Goal: Transaction & Acquisition: Purchase product/service

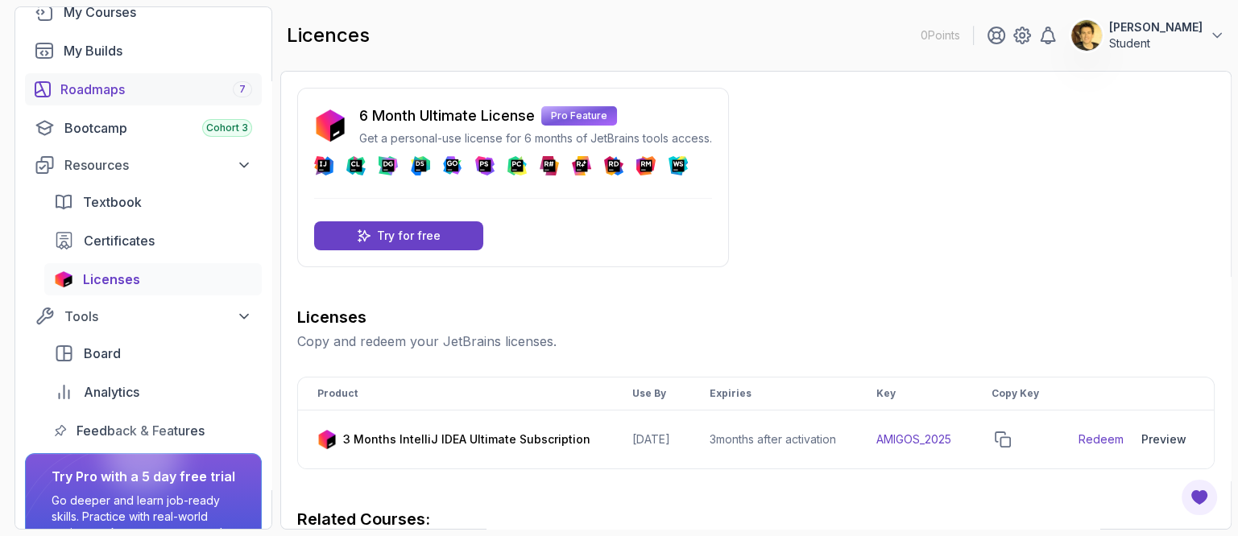
click at [102, 80] on div "Roadmaps 7" at bounding box center [156, 89] width 192 height 19
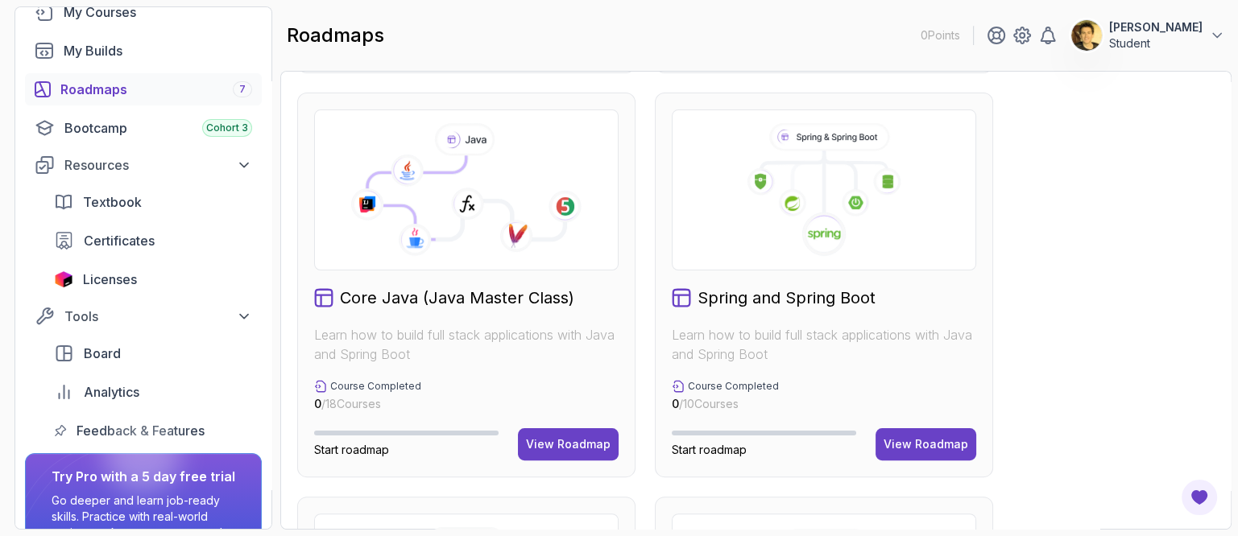
scroll to position [403, 0]
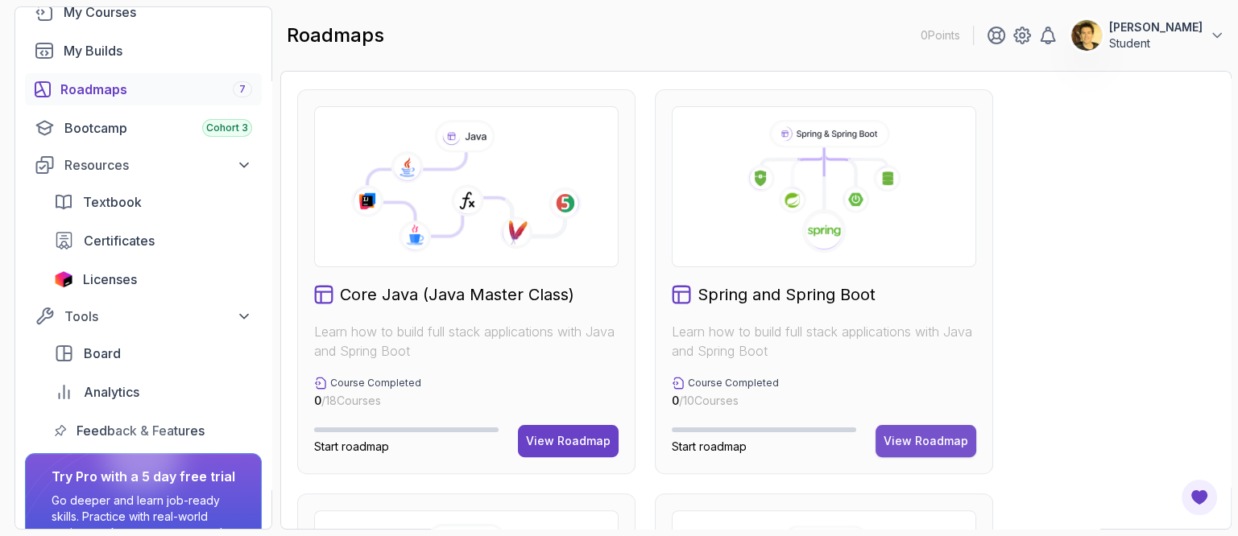
click at [953, 444] on div "View Roadmap" at bounding box center [926, 441] width 85 height 16
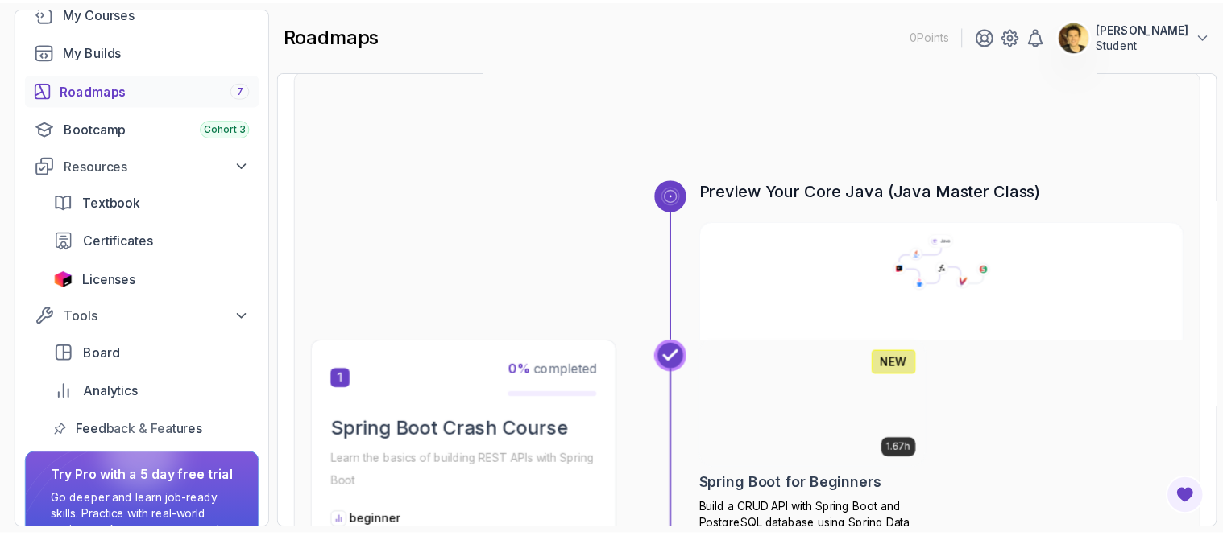
scroll to position [100, 0]
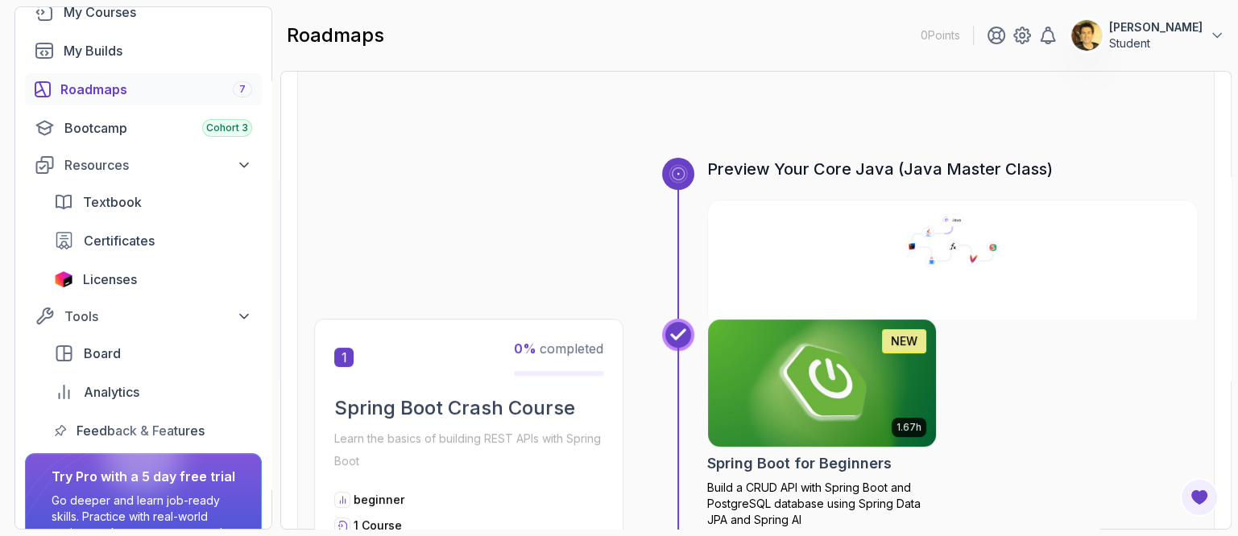
click at [869, 366] on img at bounding box center [821, 384] width 239 height 134
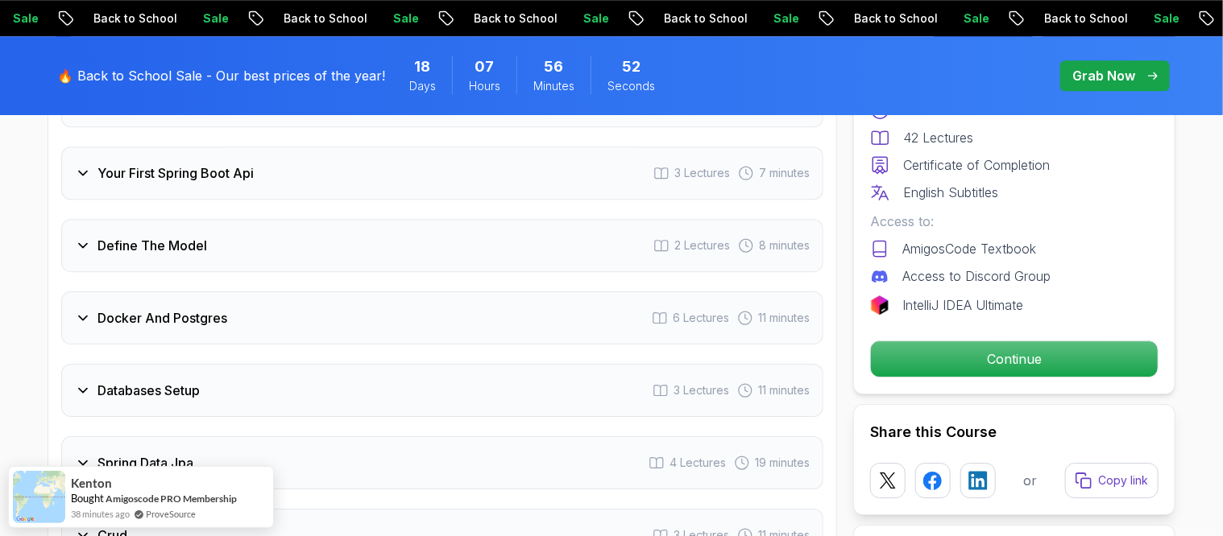
scroll to position [2416, 0]
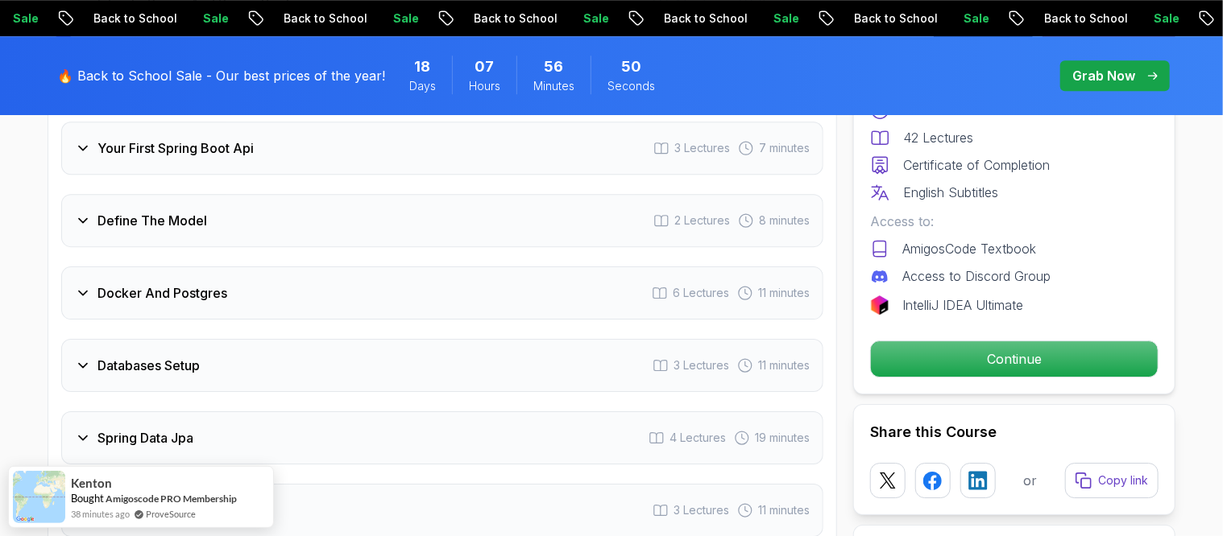
click at [87, 277] on div "Docker And Postgres 6 Lectures 11 minutes" at bounding box center [442, 293] width 762 height 53
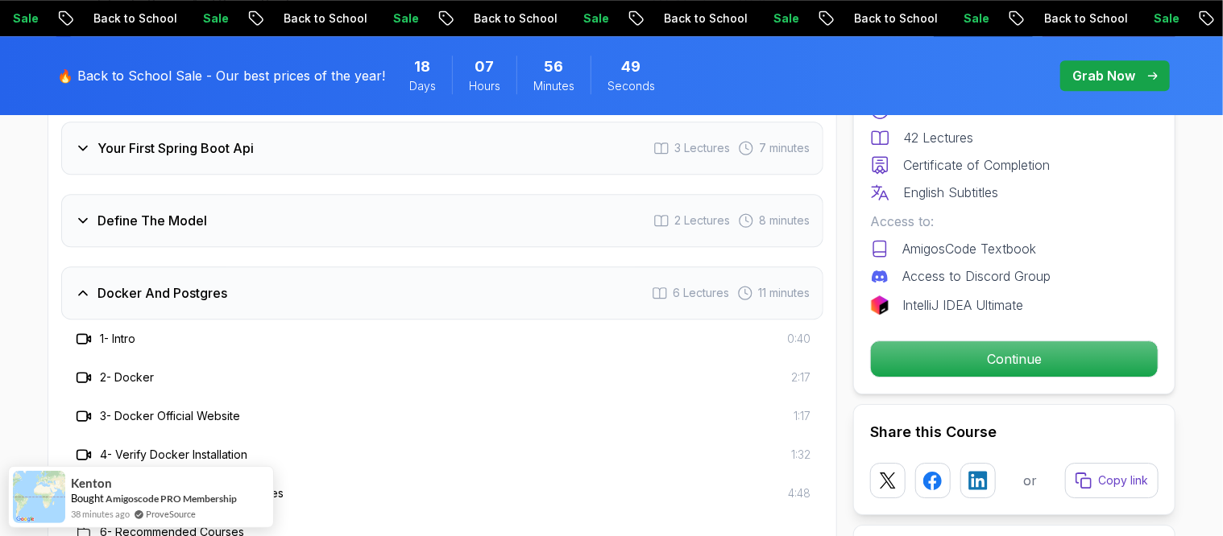
click at [87, 277] on div "Docker And Postgres 6 Lectures 11 minutes" at bounding box center [442, 293] width 762 height 53
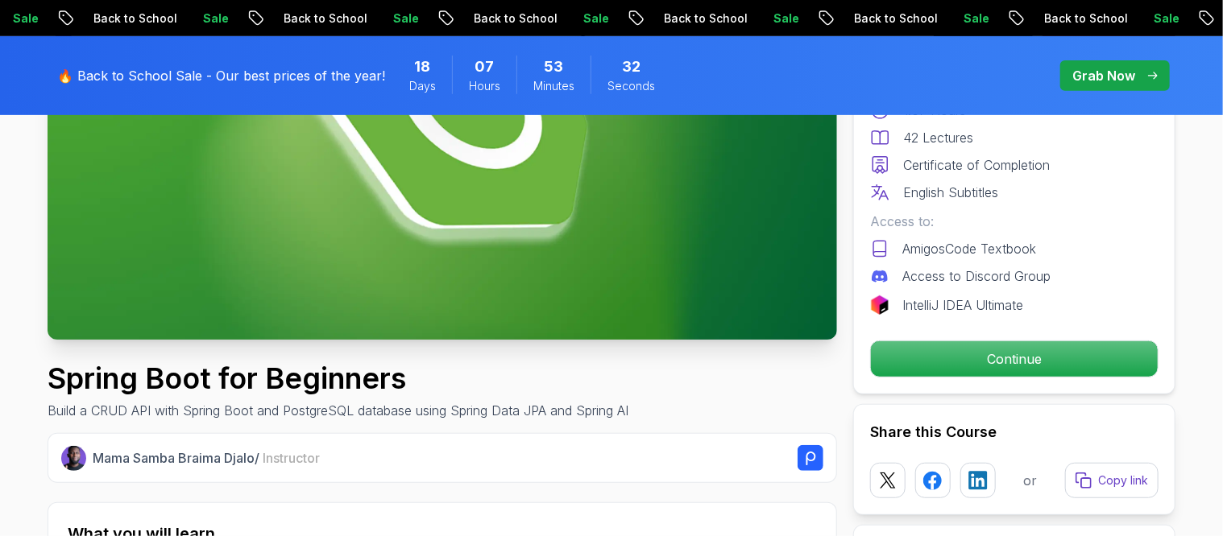
scroll to position [201, 0]
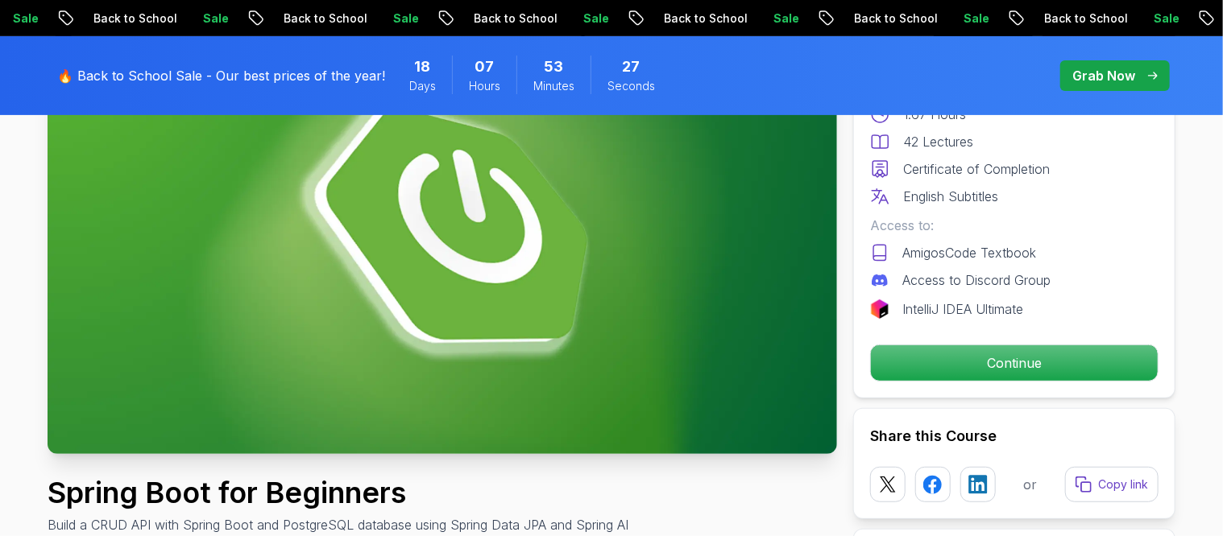
drag, startPoint x: 975, startPoint y: 359, endPoint x: 1146, endPoint y: 286, distance: 185.8
click at [1150, 283] on div "Access to Discord Group" at bounding box center [1014, 280] width 288 height 19
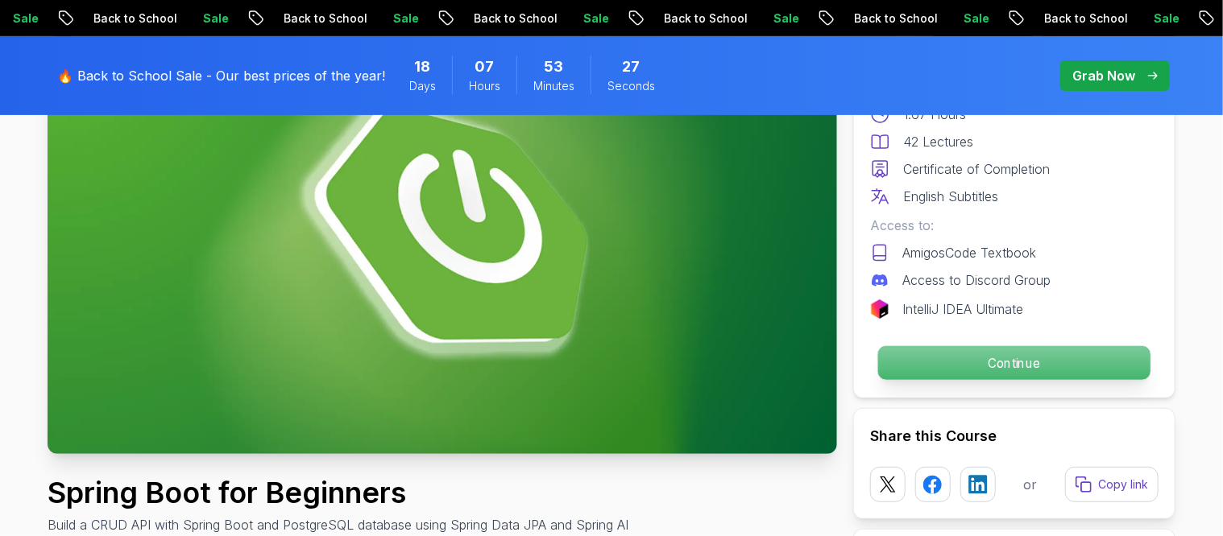
click at [1070, 350] on p "Continue" at bounding box center [1014, 363] width 272 height 34
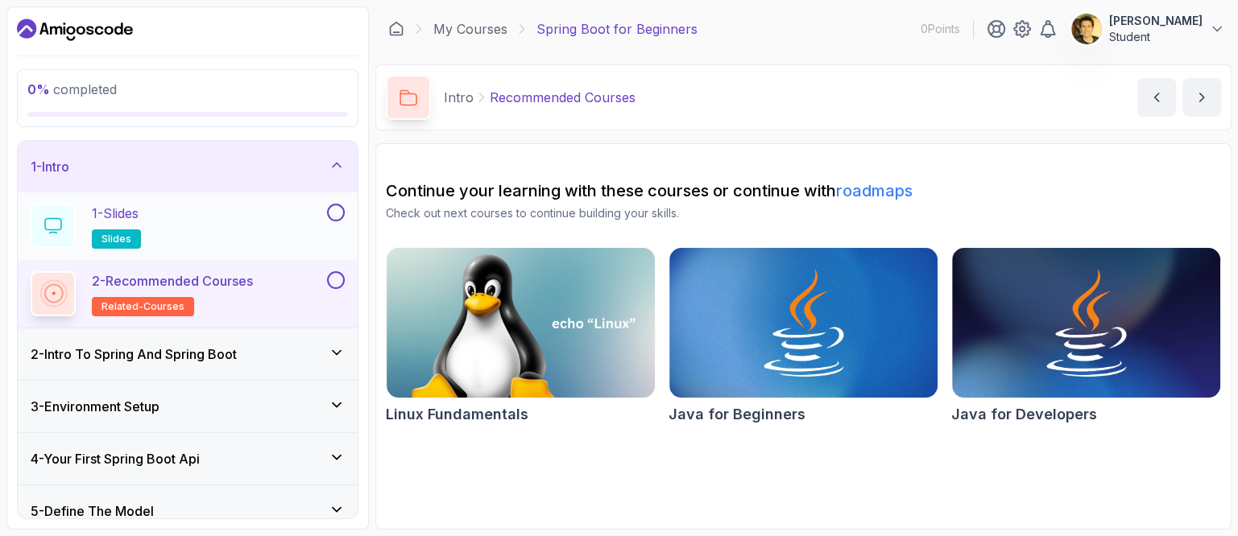
click at [127, 209] on p "1 - Slides" at bounding box center [115, 213] width 47 height 19
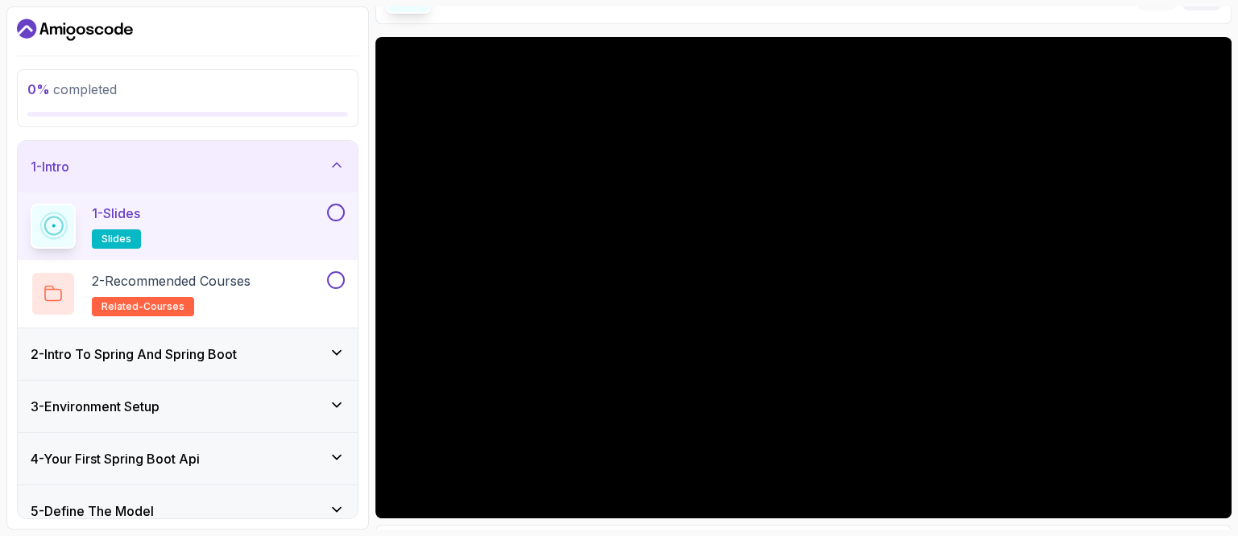
scroll to position [206, 0]
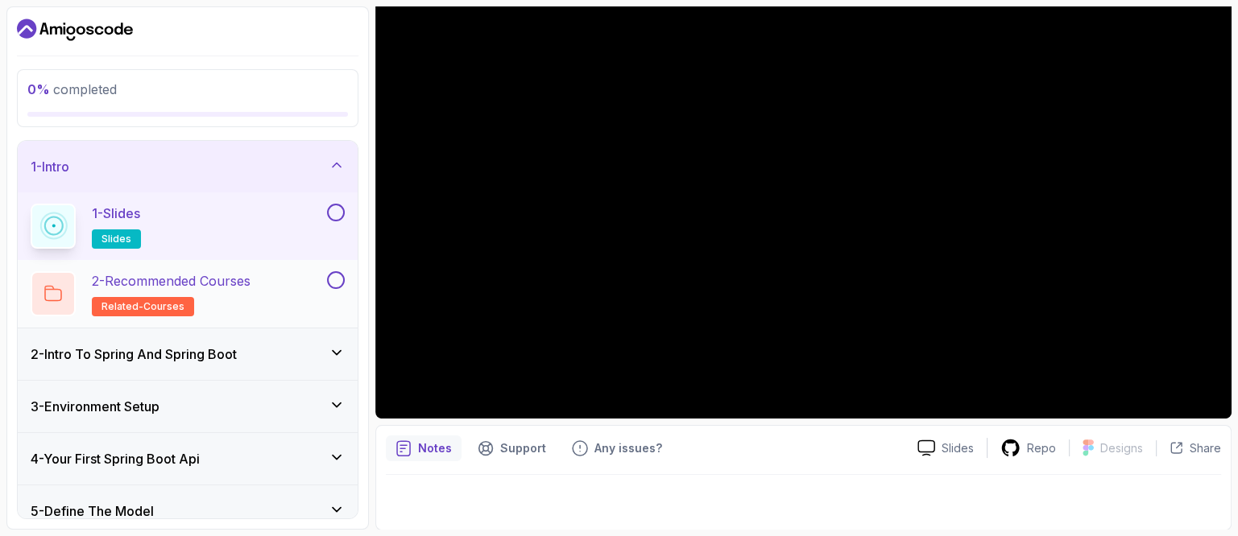
click at [190, 279] on p "2 - Recommended Courses" at bounding box center [171, 280] width 159 height 19
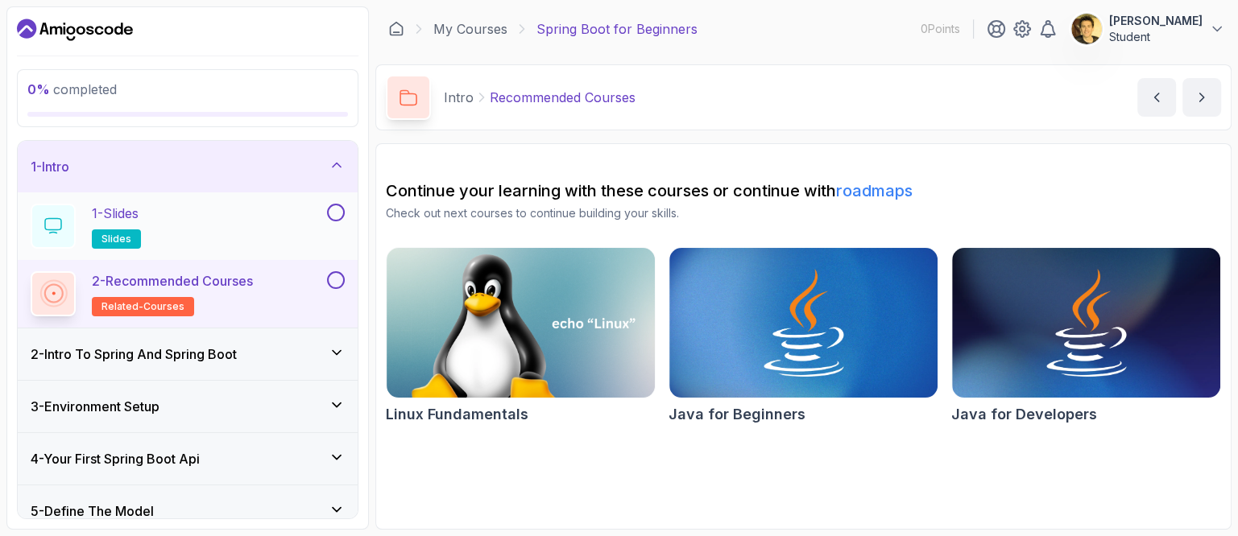
click at [331, 210] on button at bounding box center [336, 213] width 18 height 18
click at [238, 220] on div "1 - Slides slides" at bounding box center [177, 226] width 293 height 45
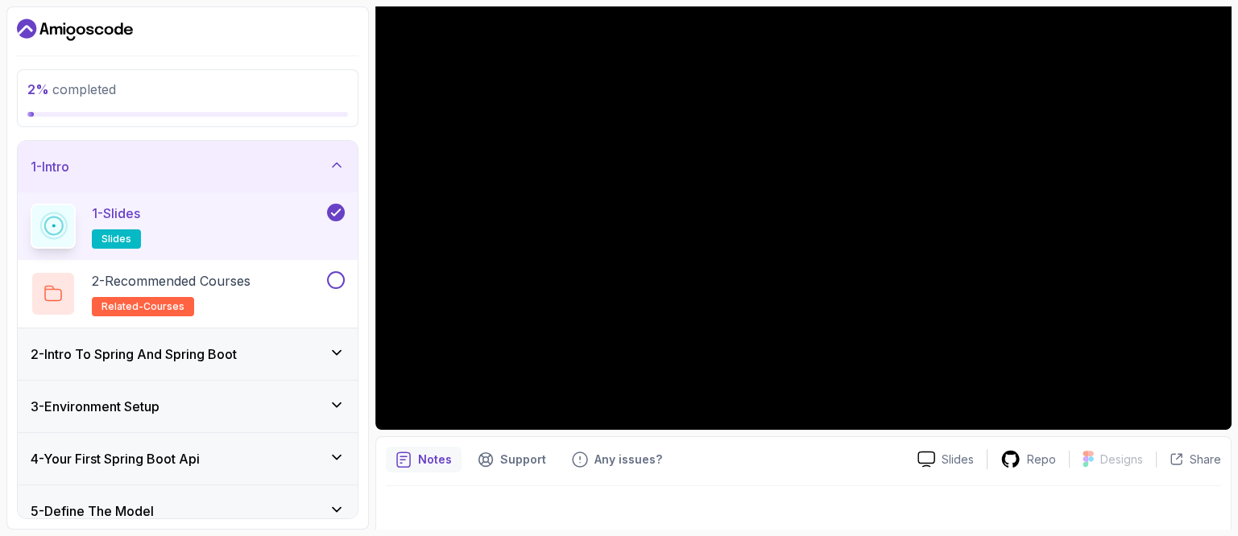
scroll to position [206, 0]
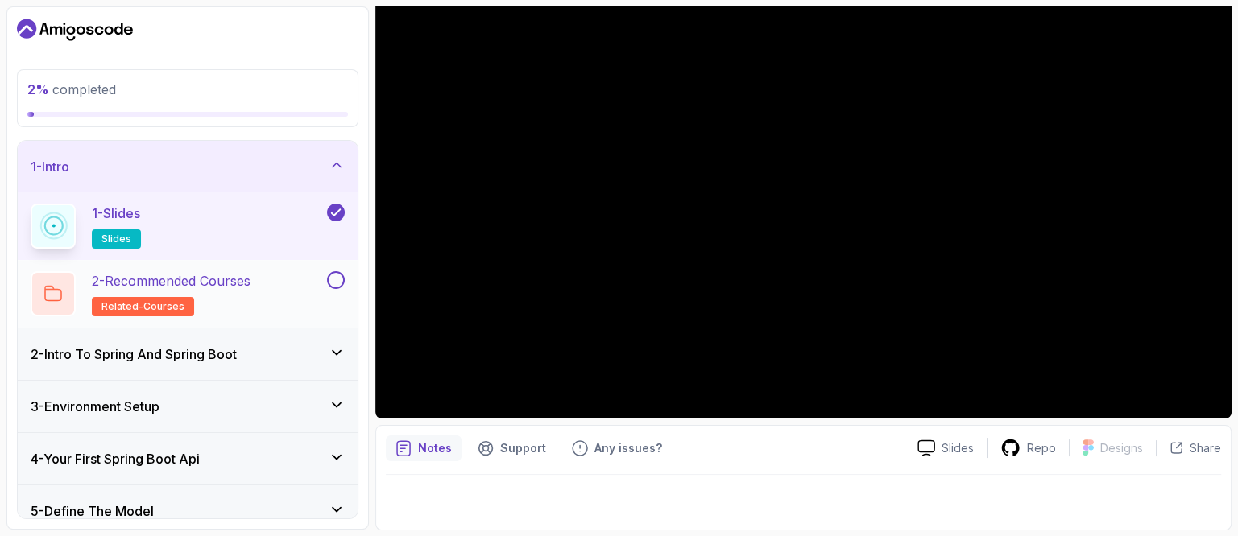
click at [291, 288] on div "2 - Recommended Courses related-courses" at bounding box center [177, 293] width 293 height 45
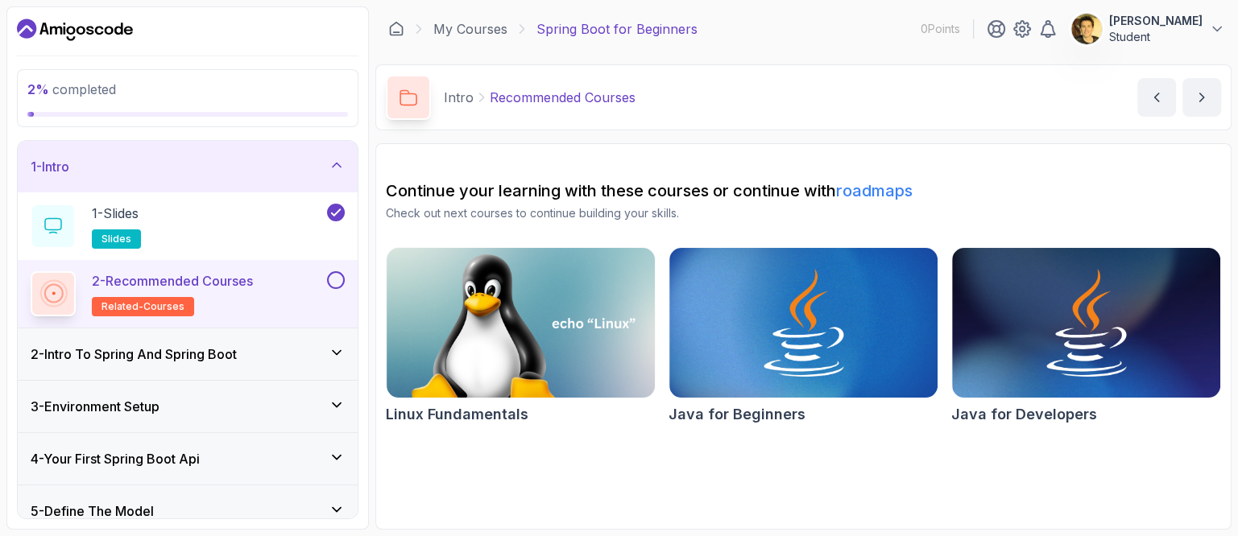
click at [340, 277] on button at bounding box center [336, 280] width 18 height 18
click at [335, 347] on icon at bounding box center [337, 353] width 16 height 16
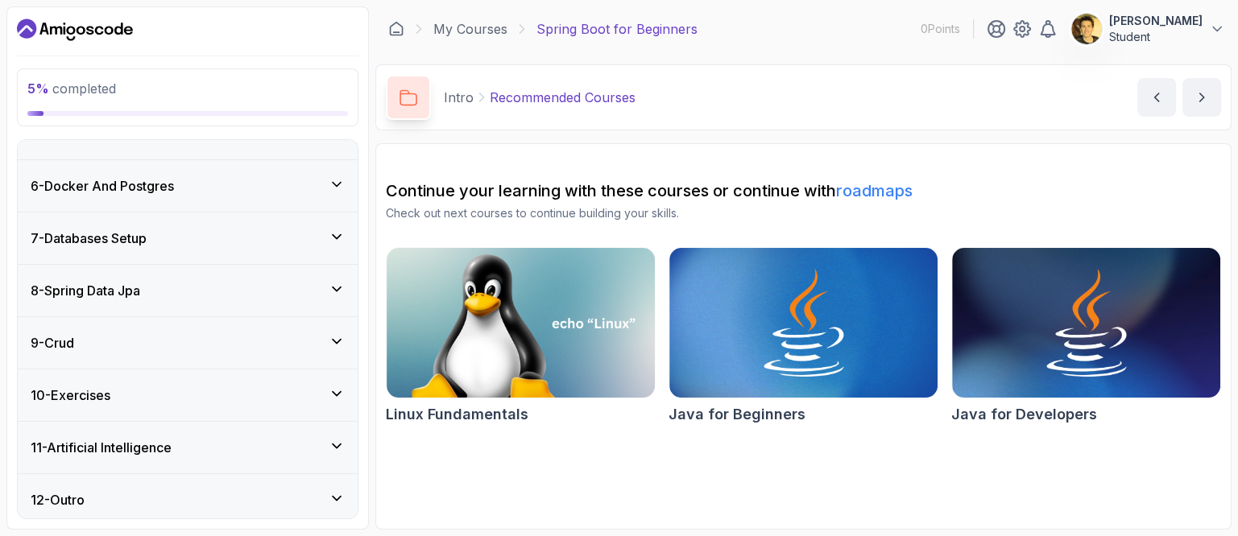
scroll to position [517, 0]
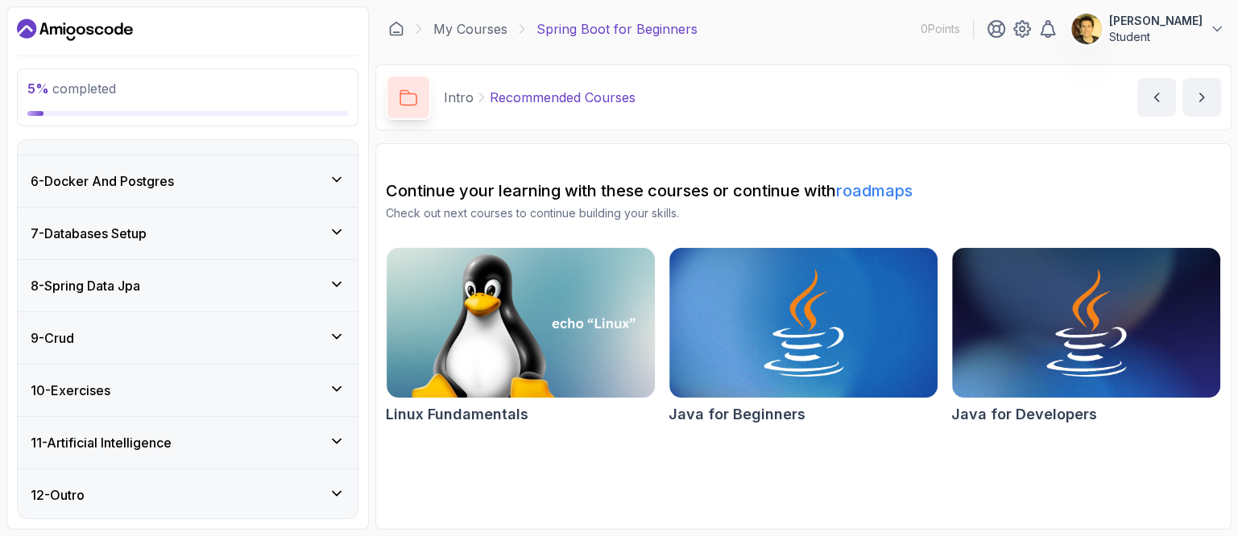
click at [331, 383] on icon at bounding box center [337, 389] width 16 height 16
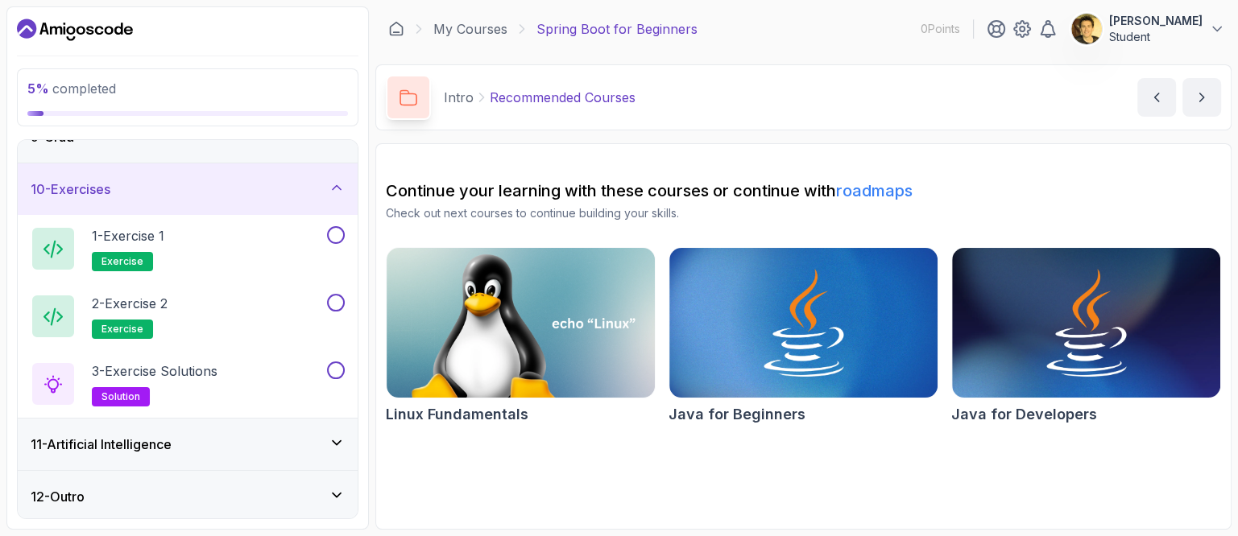
scroll to position [448, 0]
click at [342, 180] on icon at bounding box center [337, 188] width 16 height 16
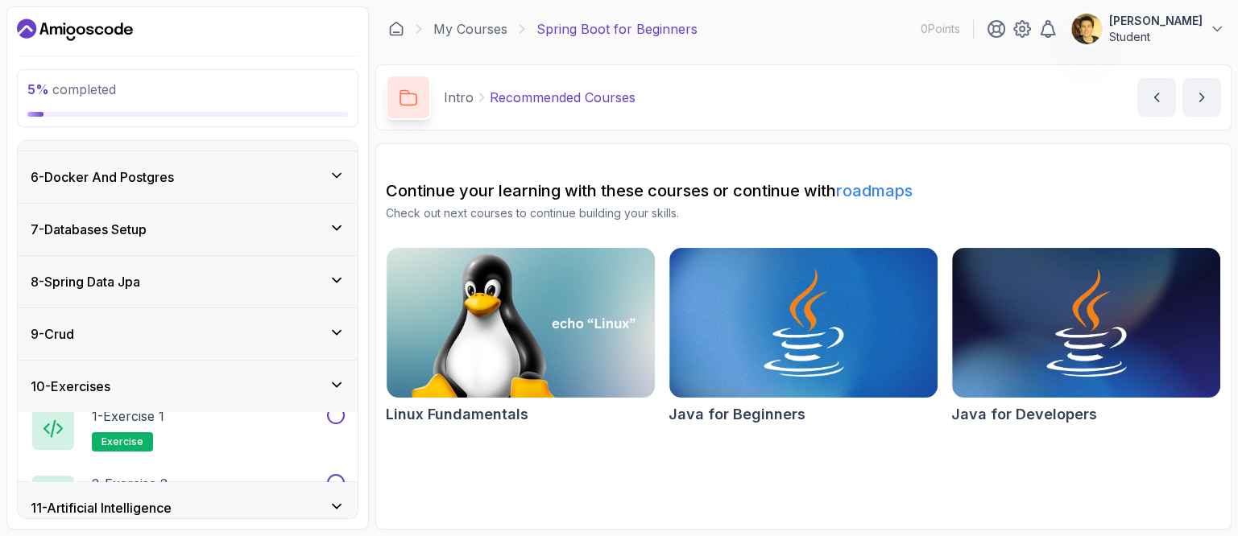
scroll to position [246, 0]
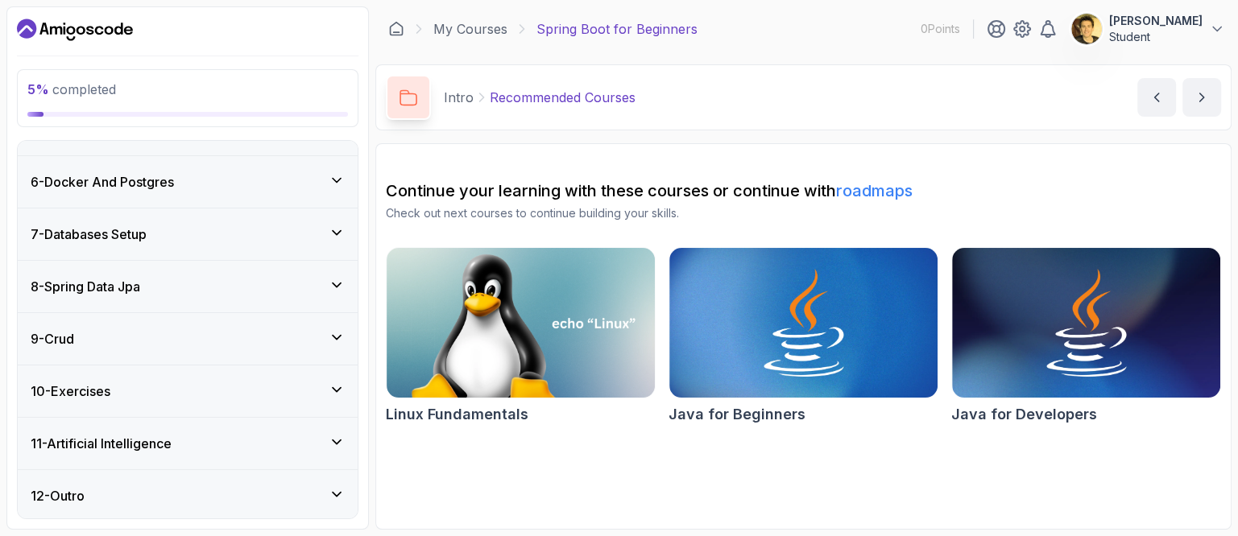
click at [335, 436] on icon at bounding box center [337, 442] width 16 height 16
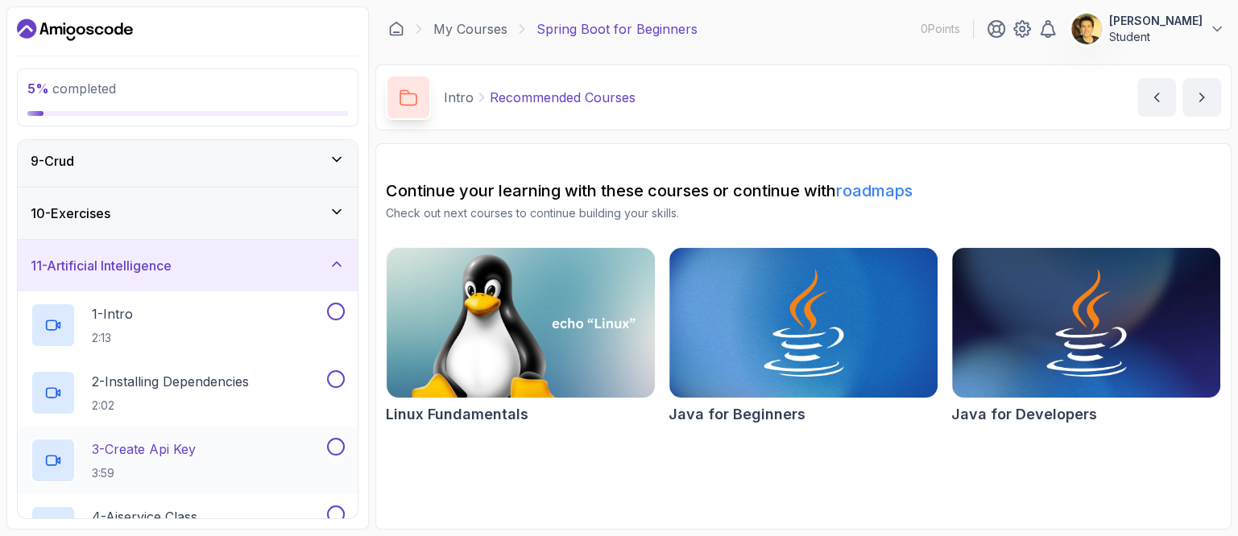
scroll to position [418, 0]
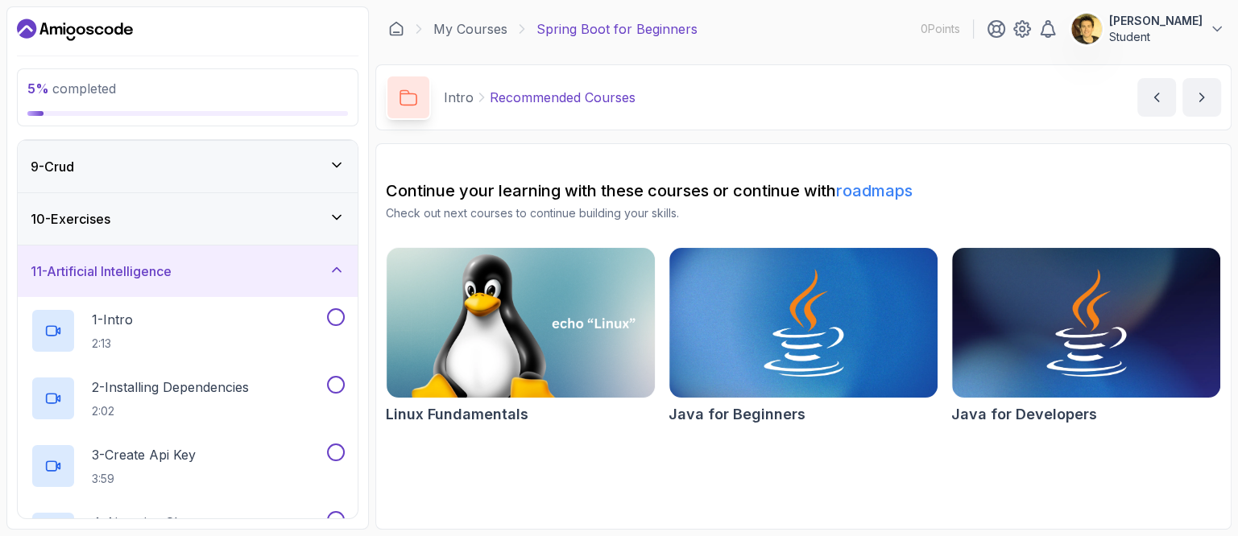
click at [341, 263] on icon at bounding box center [337, 270] width 16 height 16
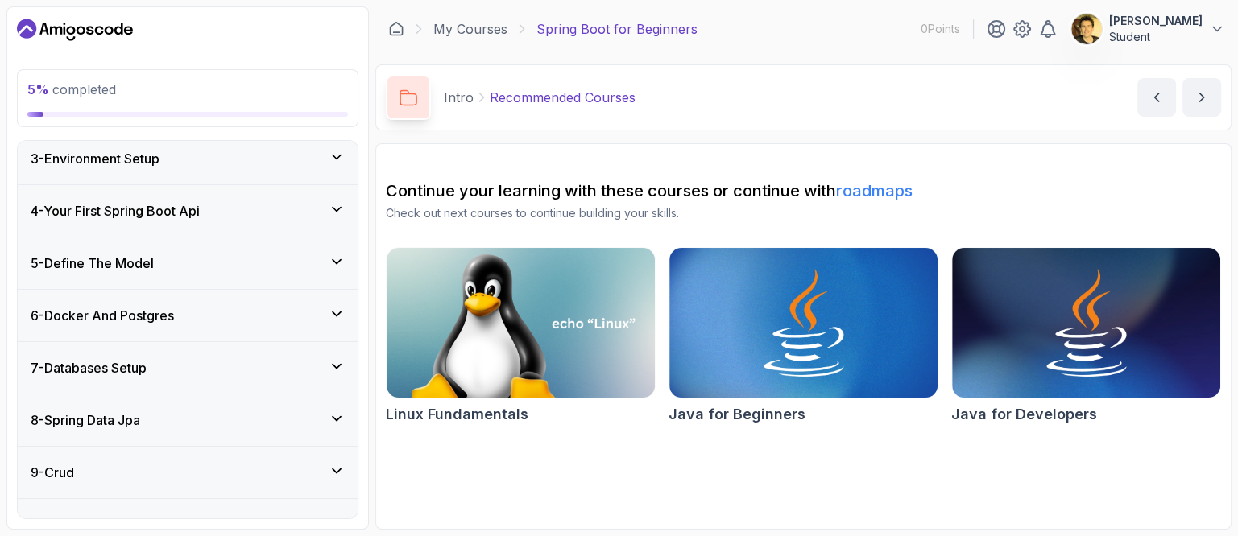
scroll to position [0, 0]
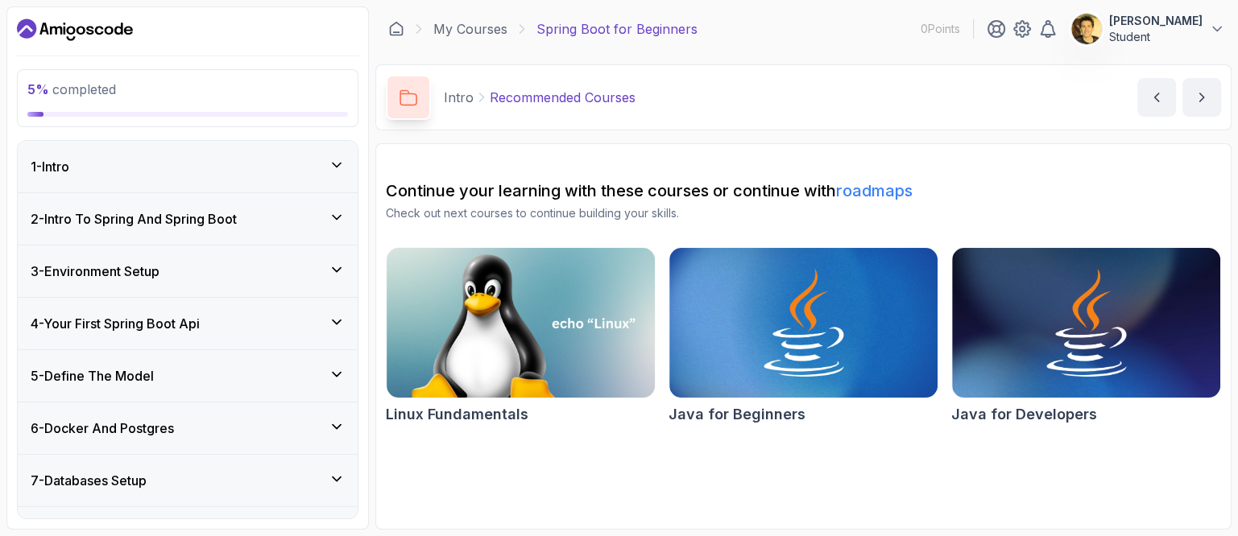
click at [105, 22] on icon "Dashboard" at bounding box center [75, 30] width 116 height 26
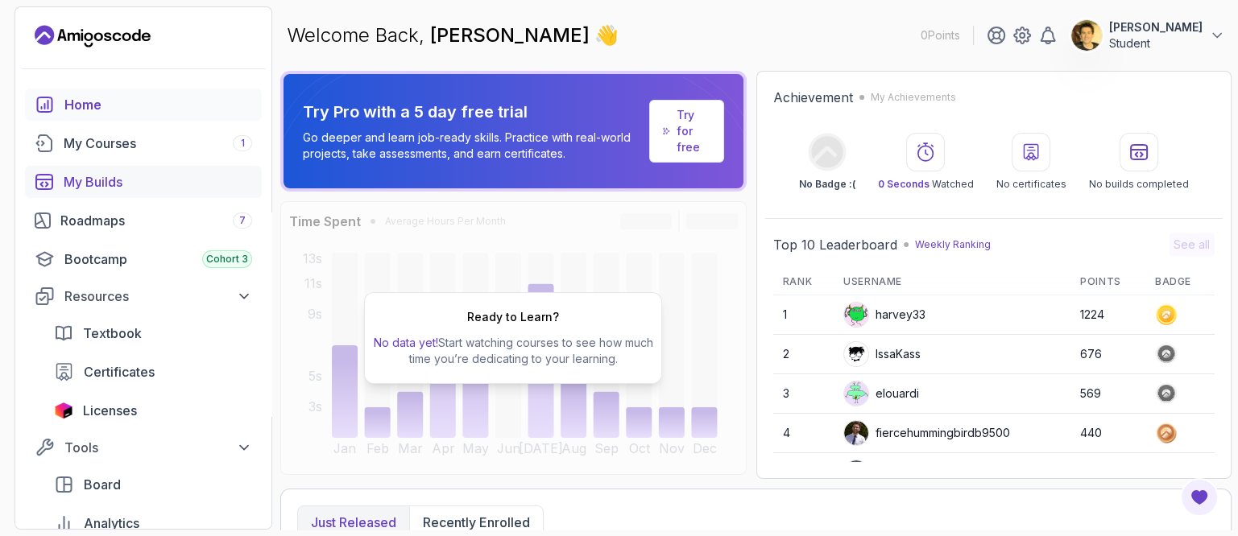
click at [90, 180] on div "My Builds" at bounding box center [158, 181] width 188 height 19
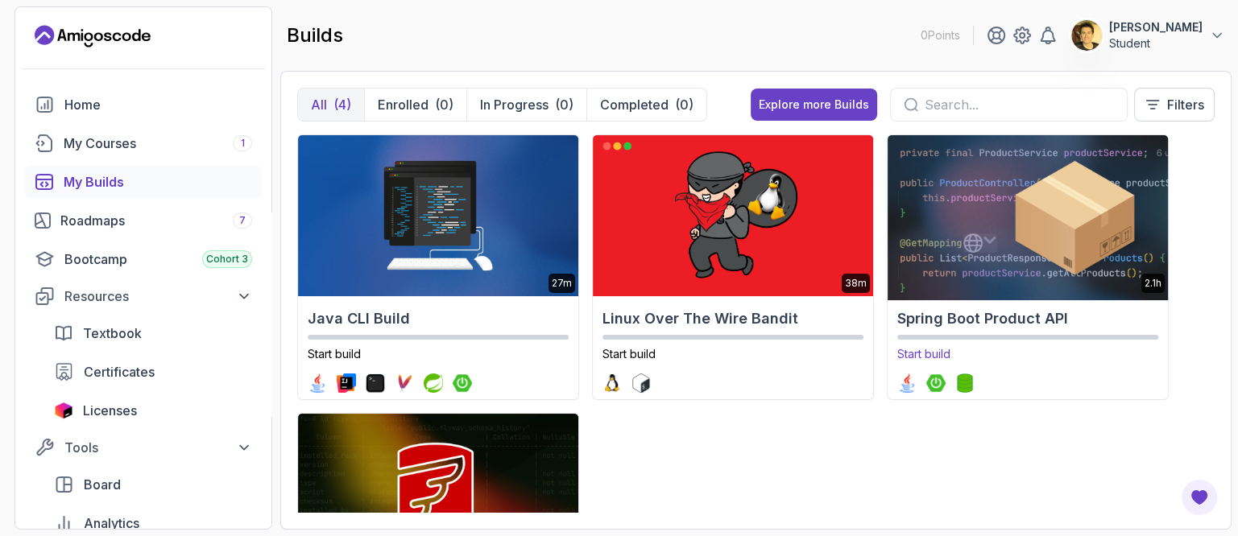
click at [954, 267] on img at bounding box center [1027, 215] width 294 height 169
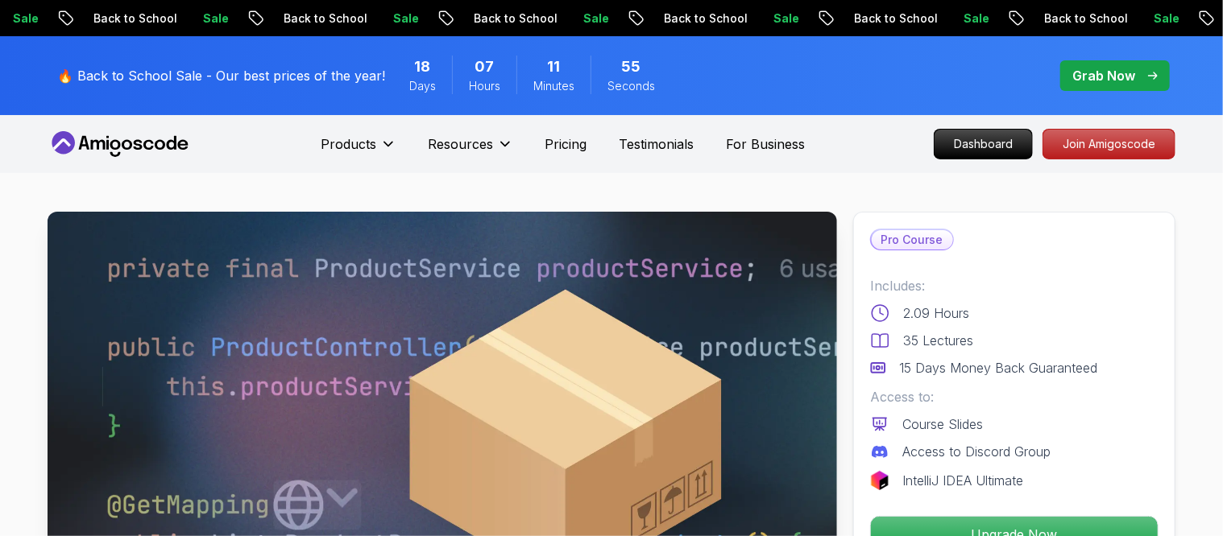
click at [1099, 71] on p "Grab Now" at bounding box center [1103, 75] width 63 height 19
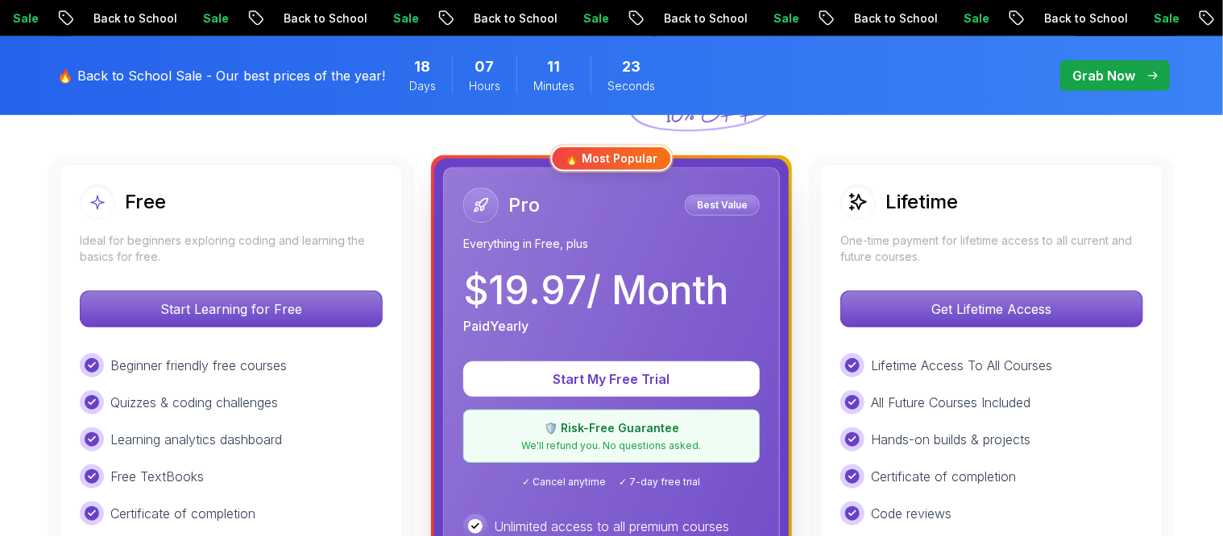
scroll to position [403, 0]
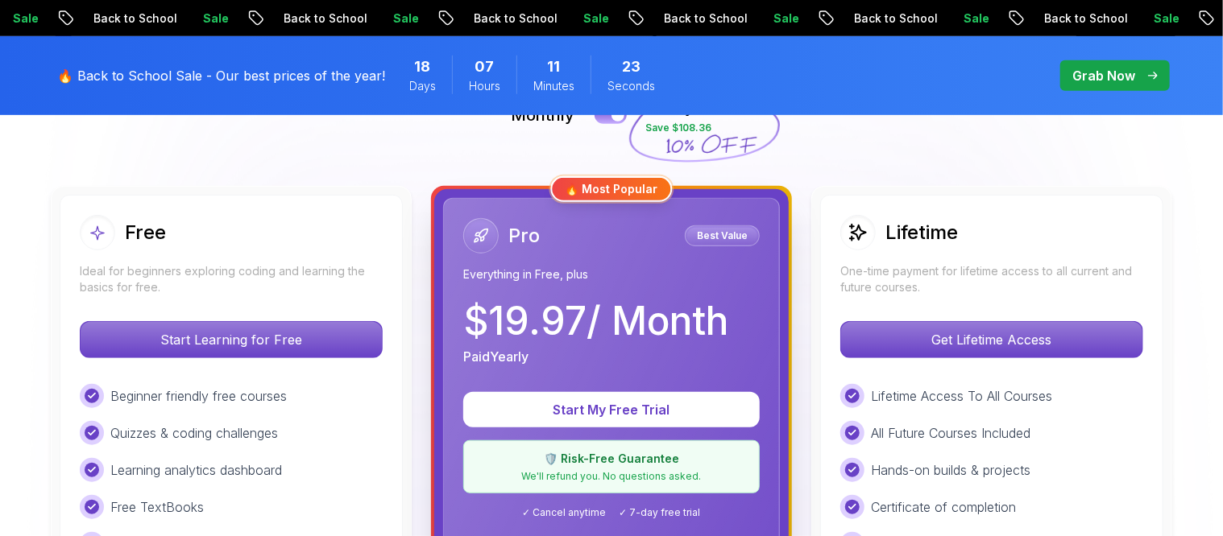
click at [1041, 248] on div "Lifetime" at bounding box center [991, 232] width 303 height 35
click at [955, 248] on div "Lifetime" at bounding box center [899, 232] width 118 height 35
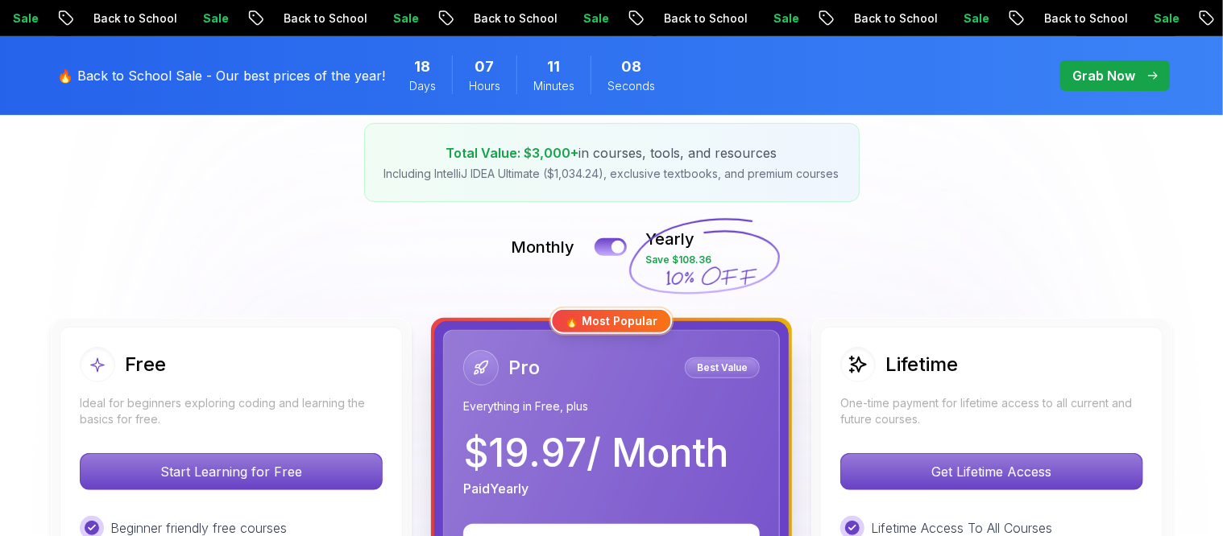
scroll to position [302, 0]
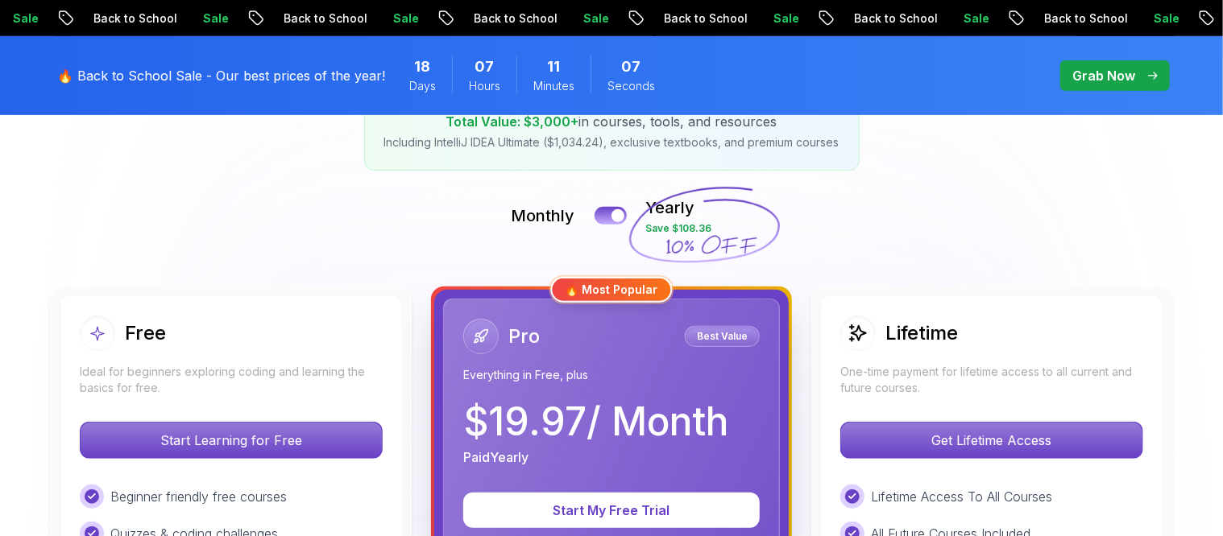
click at [711, 234] on icon at bounding box center [704, 226] width 155 height 142
click at [602, 217] on button at bounding box center [611, 215] width 34 height 19
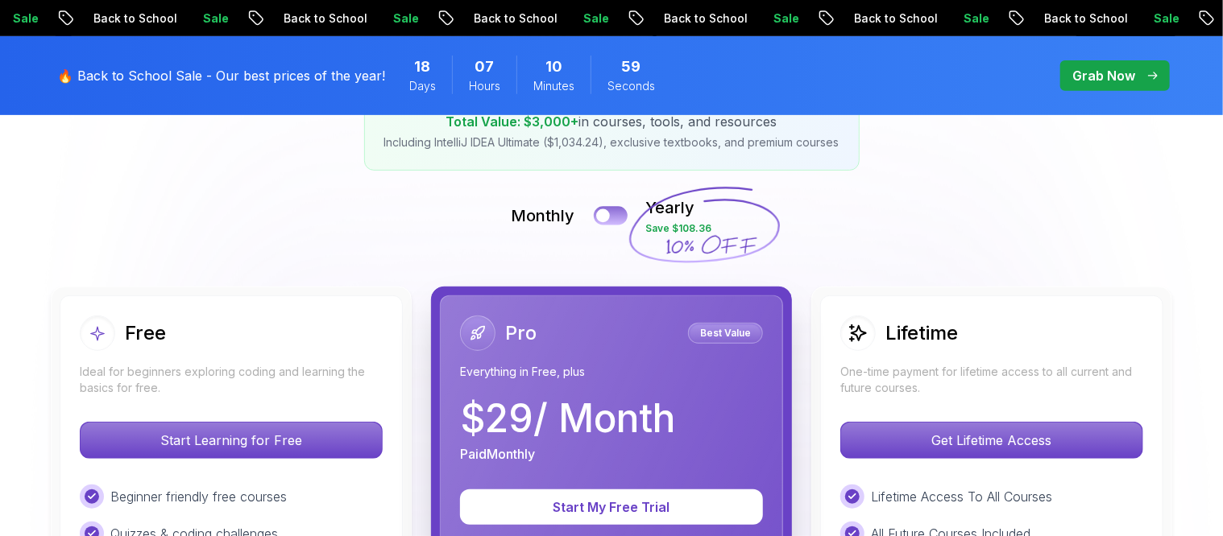
click at [614, 213] on button at bounding box center [611, 215] width 34 height 19
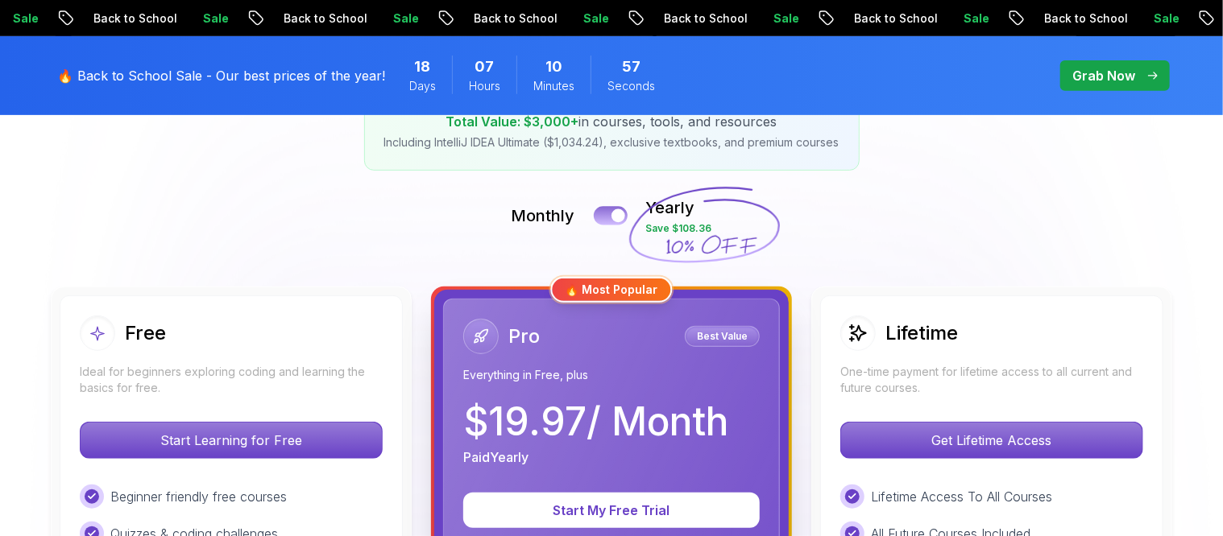
click at [603, 214] on button at bounding box center [611, 215] width 34 height 19
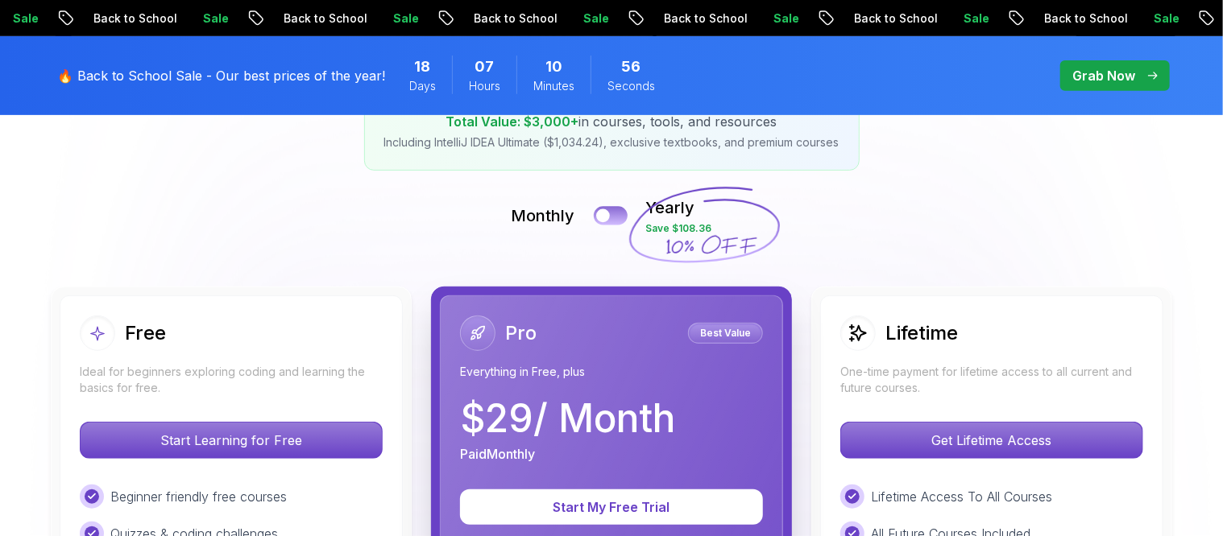
click at [621, 213] on button at bounding box center [611, 215] width 34 height 19
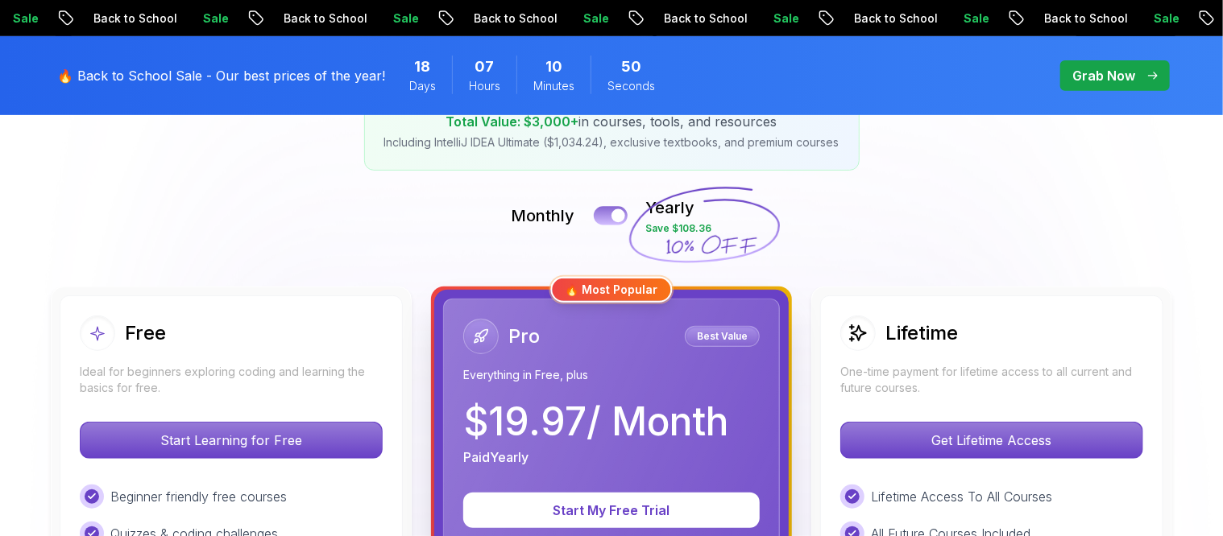
click at [607, 215] on button at bounding box center [611, 215] width 34 height 19
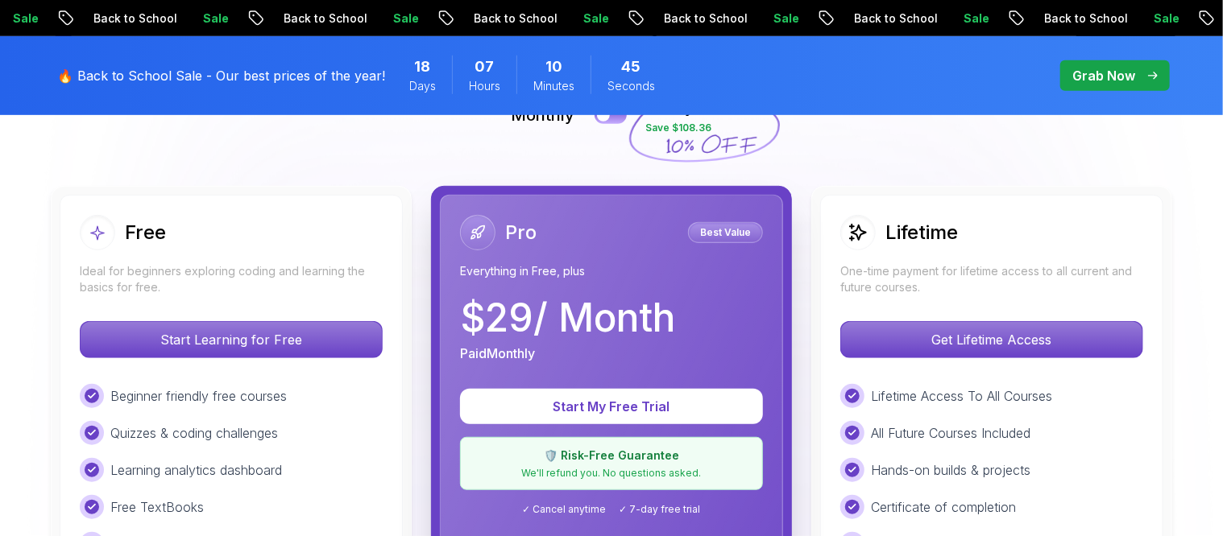
scroll to position [503, 0]
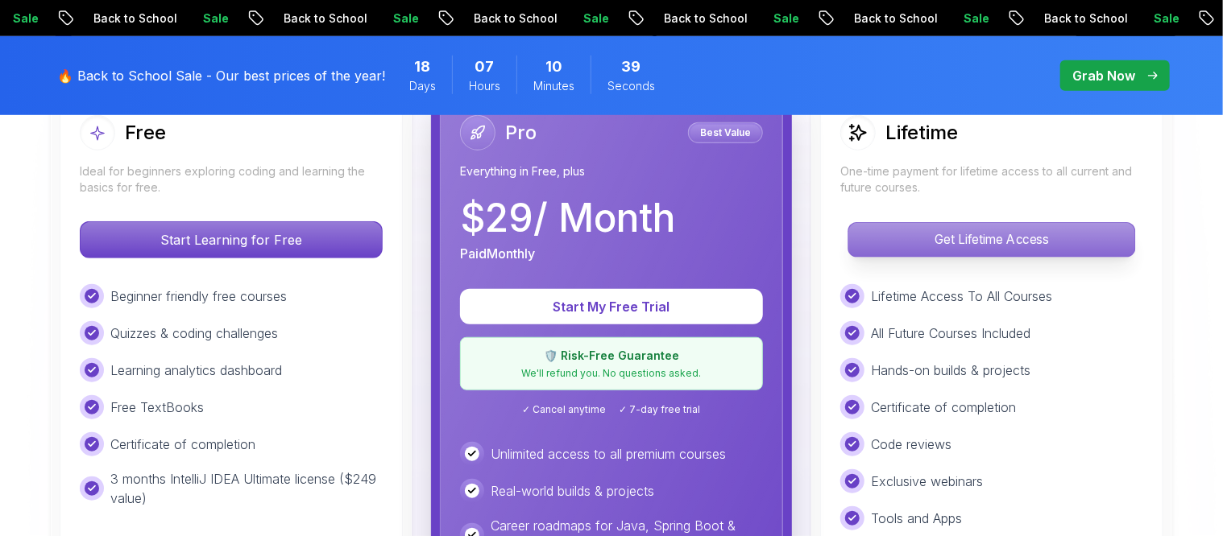
click at [1021, 246] on p "Get Lifetime Access" at bounding box center [991, 240] width 286 height 34
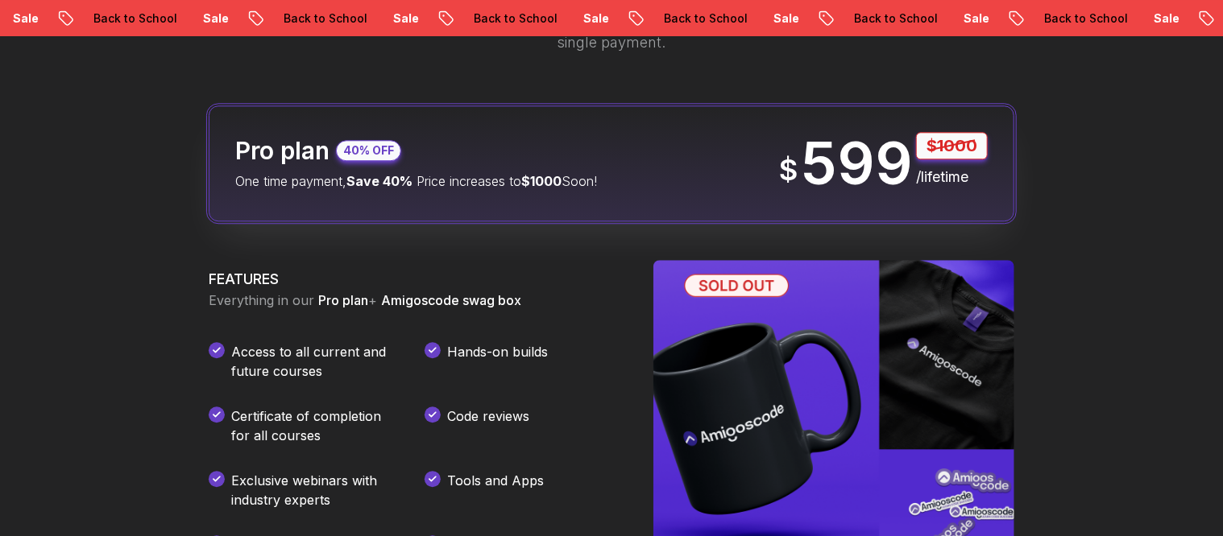
scroll to position [1812, 0]
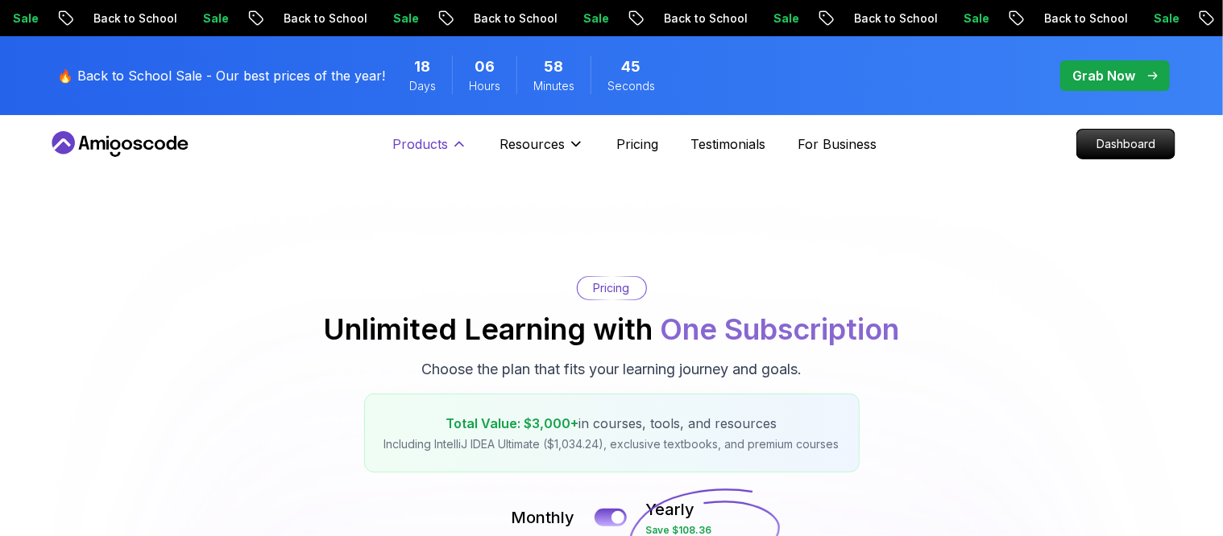
click at [453, 143] on icon at bounding box center [459, 144] width 16 height 16
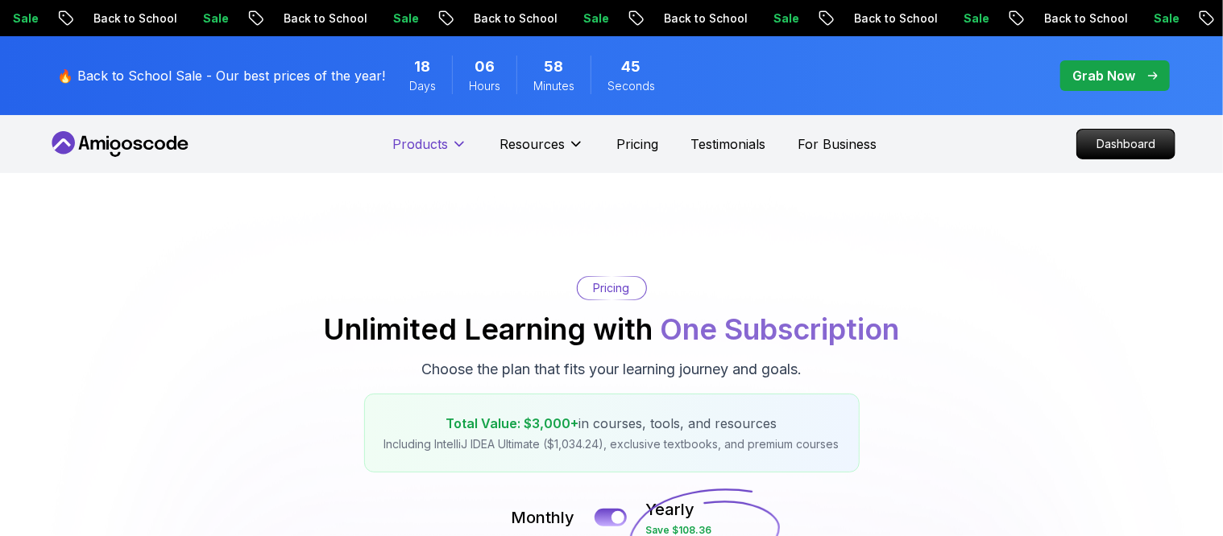
click at [453, 143] on icon at bounding box center [459, 144] width 16 height 16
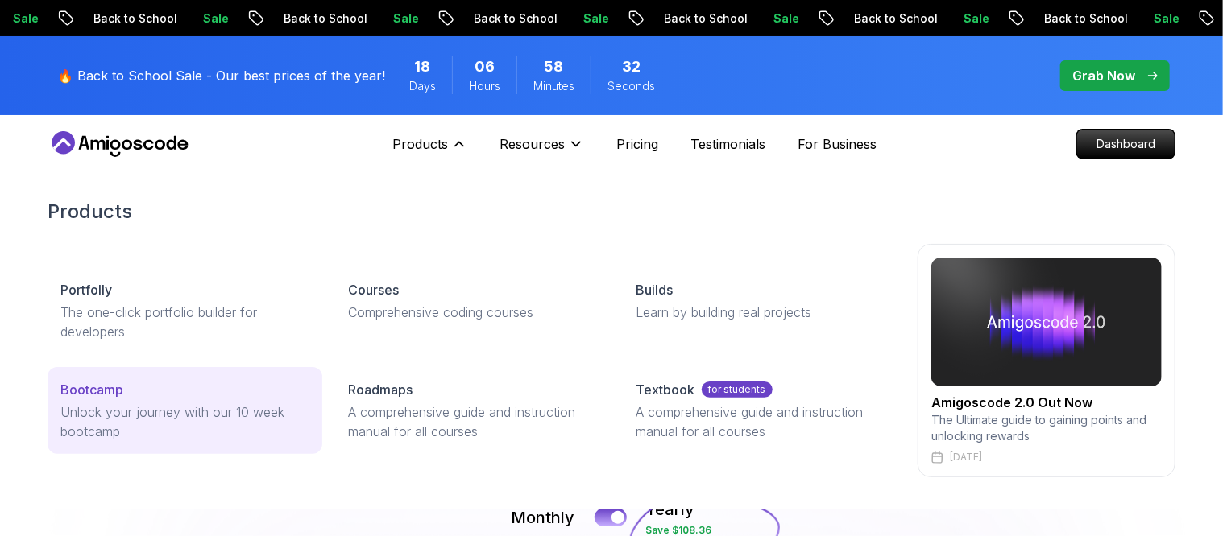
click at [168, 400] on link "Bootcamp Unlock your journey with our 10 week bootcamp" at bounding box center [185, 410] width 275 height 87
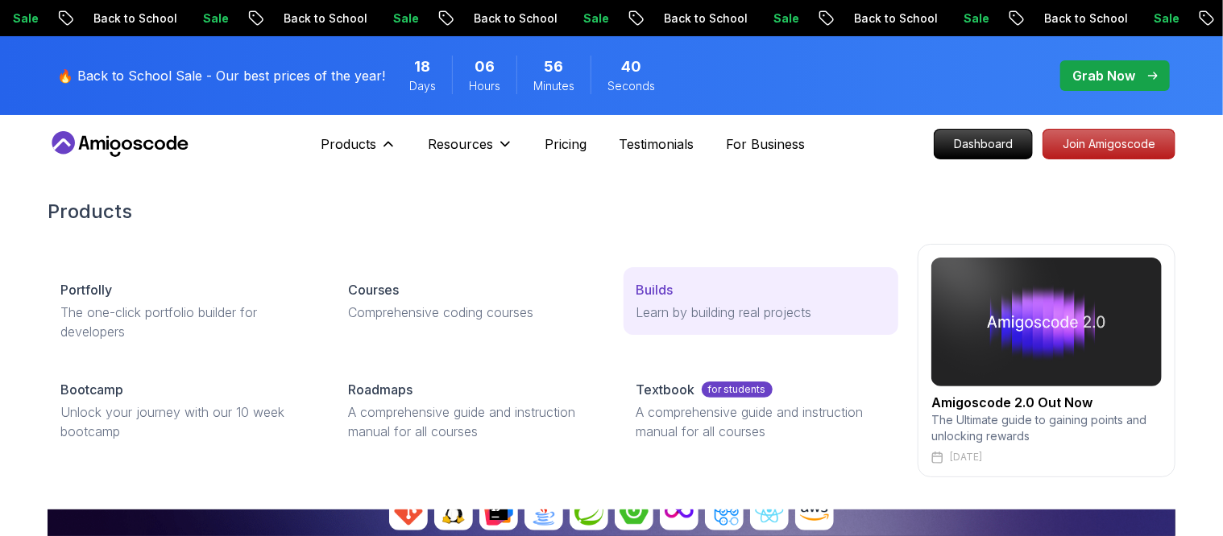
click at [639, 311] on p "Learn by building real projects" at bounding box center [760, 312] width 249 height 19
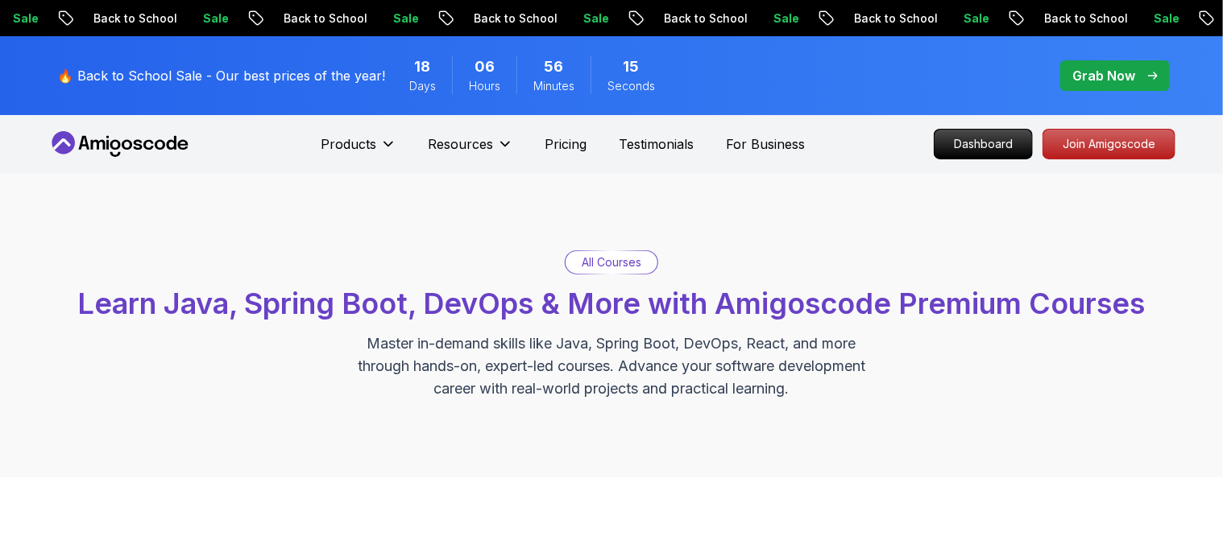
click at [634, 266] on p "All Courses" at bounding box center [612, 263] width 60 height 16
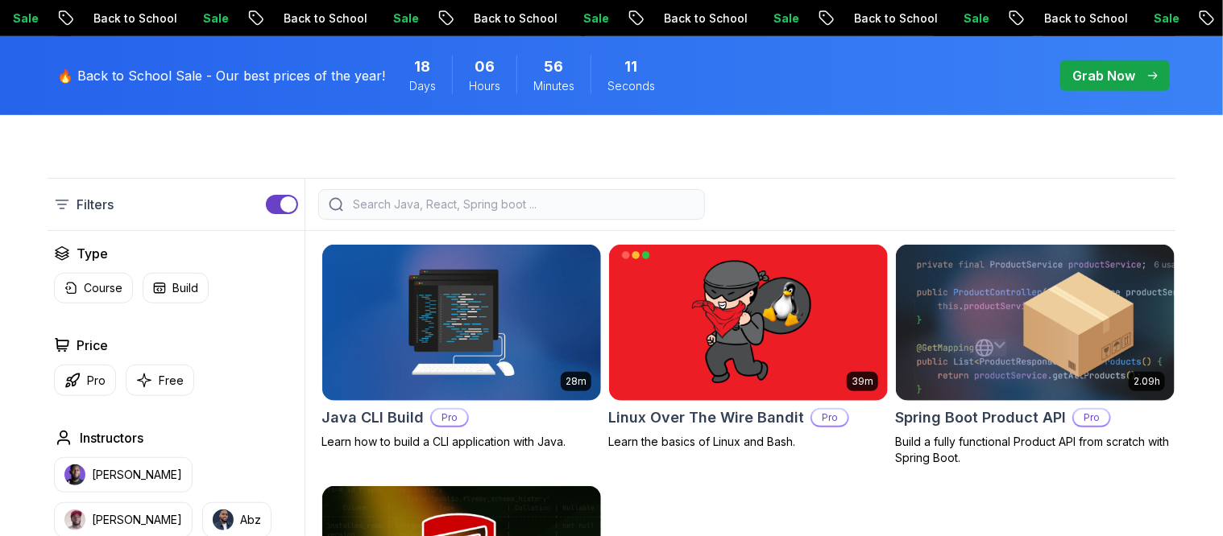
scroll to position [403, 0]
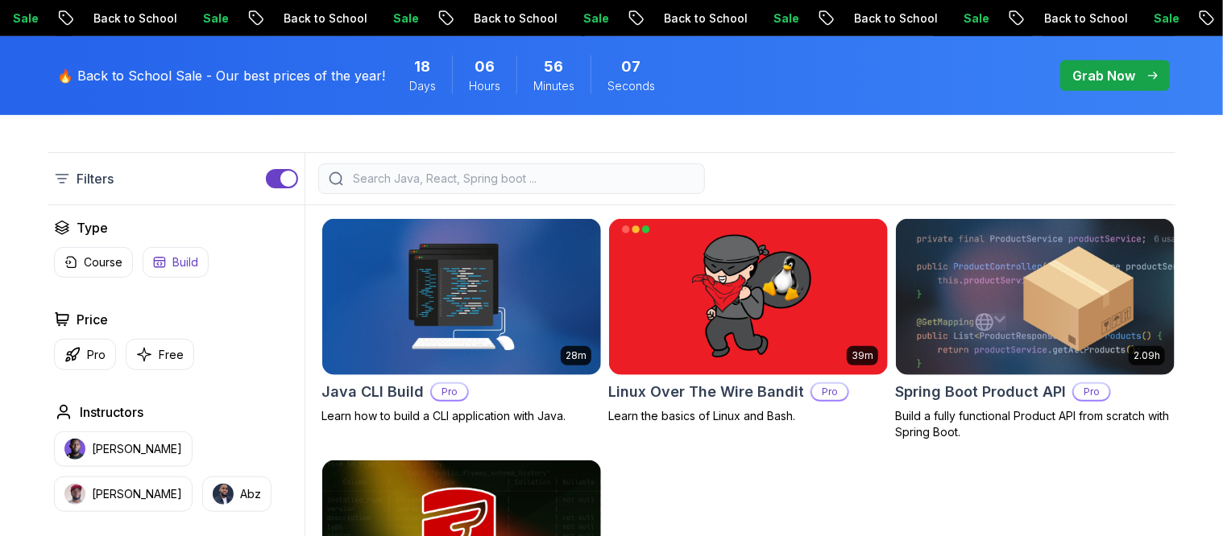
click at [159, 261] on icon "button" at bounding box center [159, 262] width 13 height 13
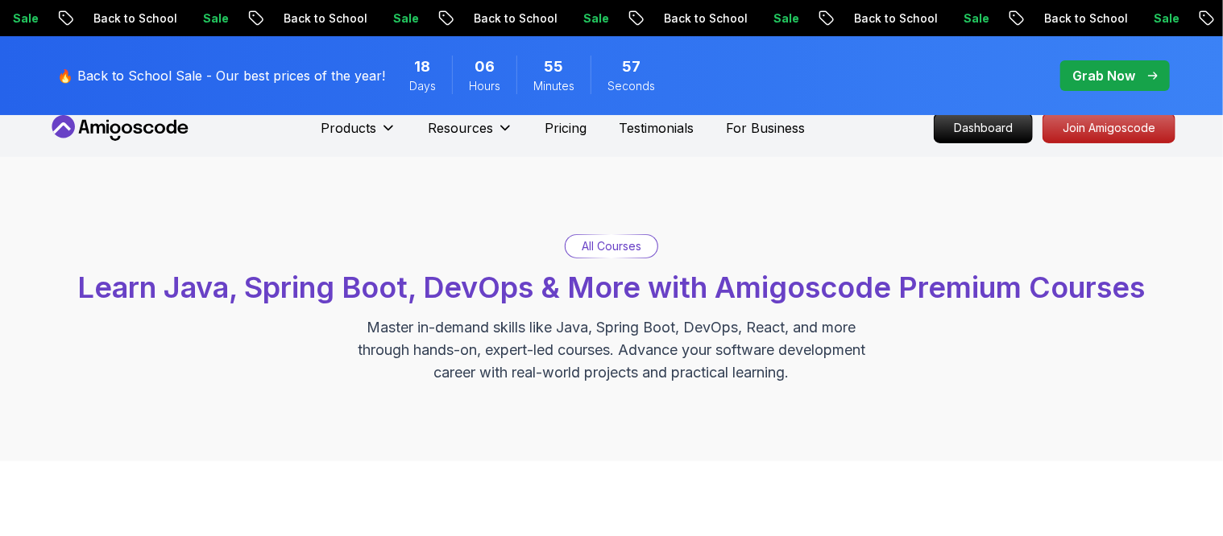
scroll to position [0, 0]
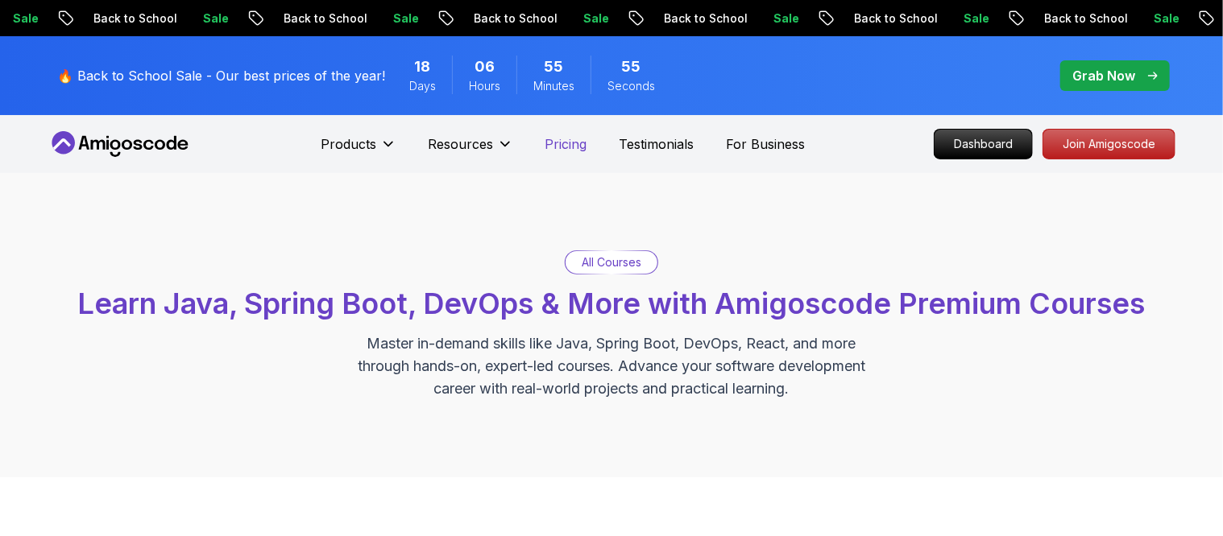
click at [574, 151] on p "Pricing" at bounding box center [566, 144] width 42 height 19
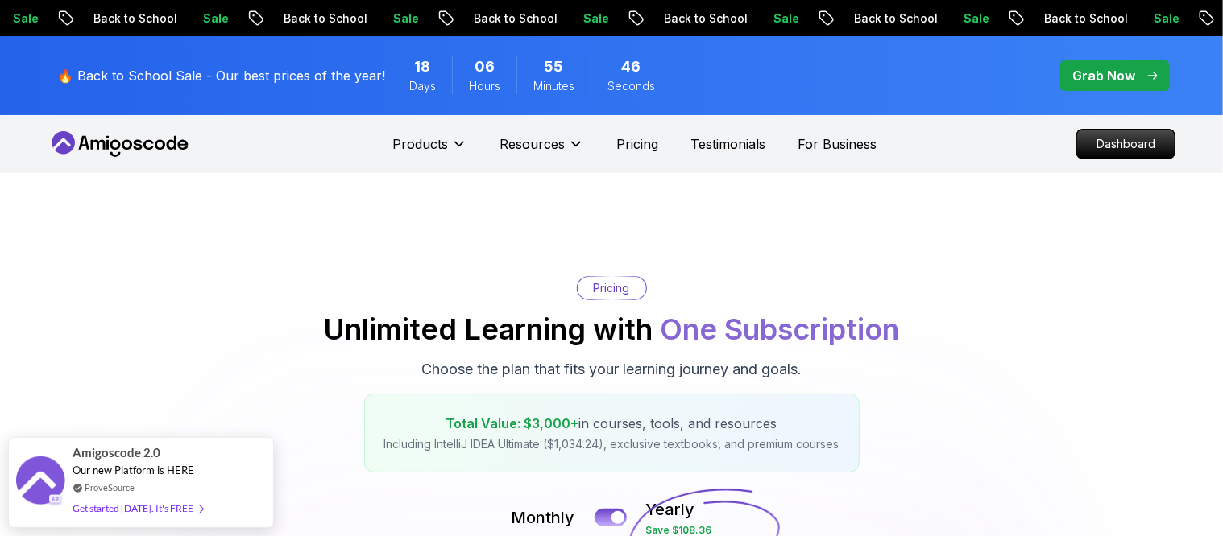
click at [1131, 74] on p "Grab Now" at bounding box center [1103, 75] width 63 height 19
click at [1099, 81] on p "Grab Now" at bounding box center [1103, 75] width 63 height 19
click at [544, 70] on span "55" at bounding box center [553, 67] width 19 height 23
click at [350, 77] on p "🔥 Back to School Sale - Our best prices of the year!" at bounding box center [221, 75] width 328 height 19
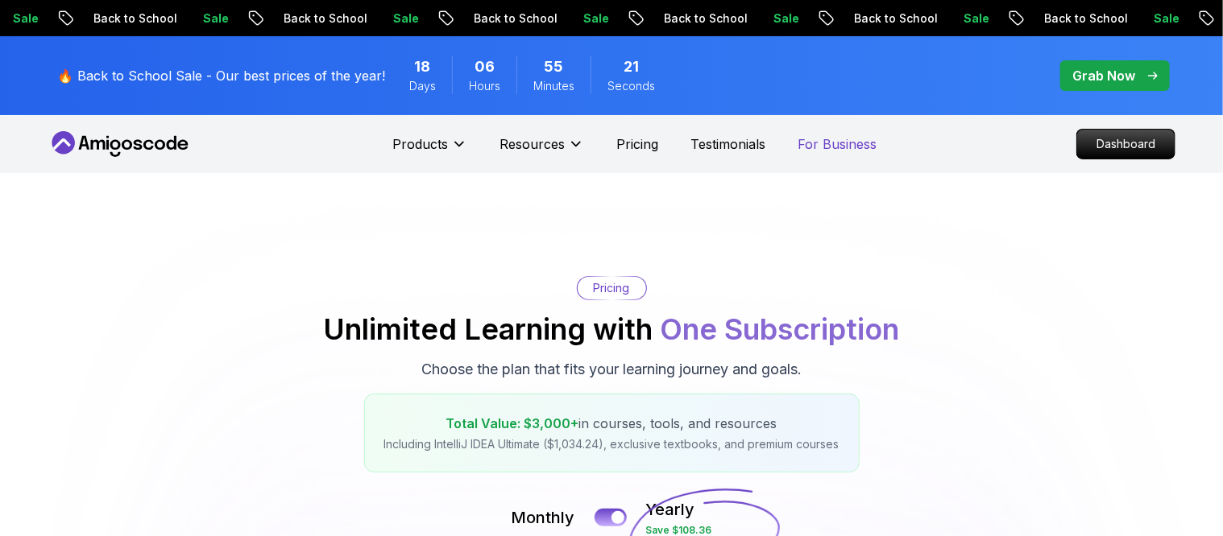
click at [822, 145] on p "For Business" at bounding box center [836, 144] width 79 height 19
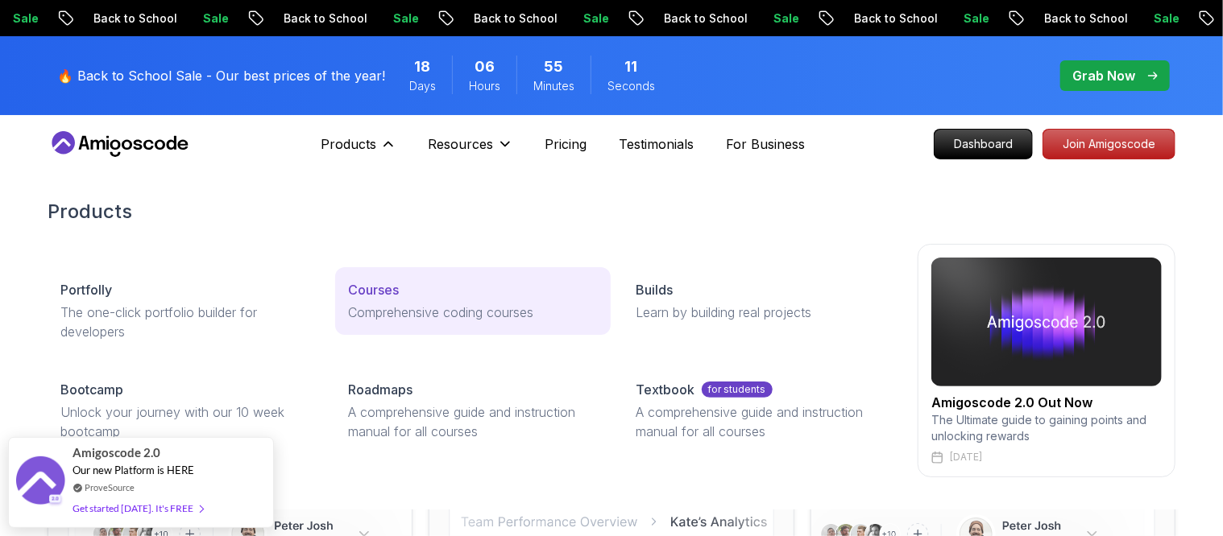
click at [396, 292] on p "Courses" at bounding box center [373, 289] width 51 height 19
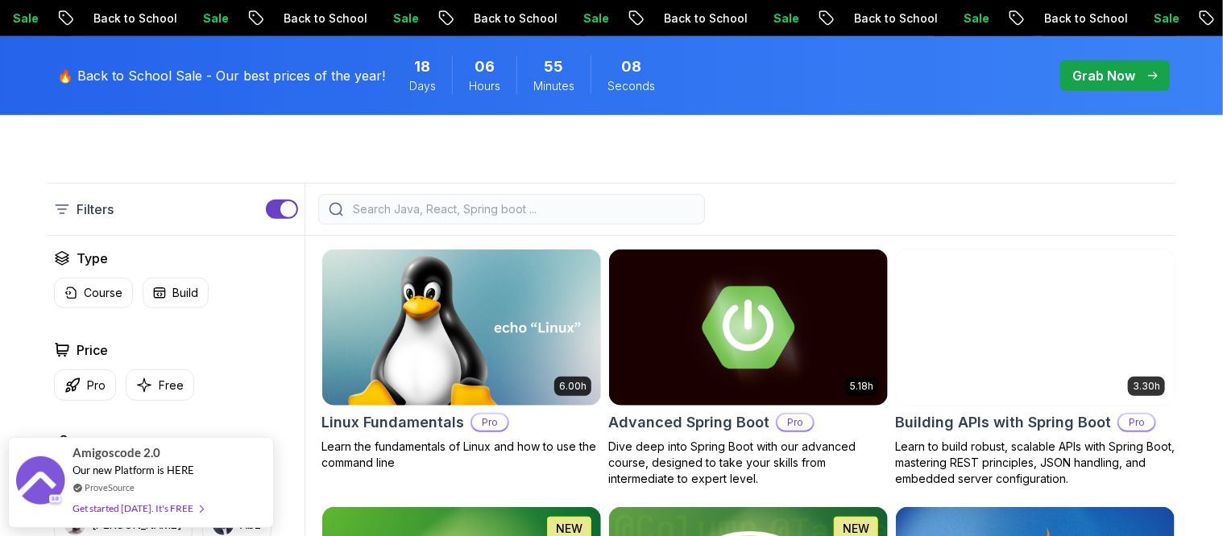
scroll to position [403, 0]
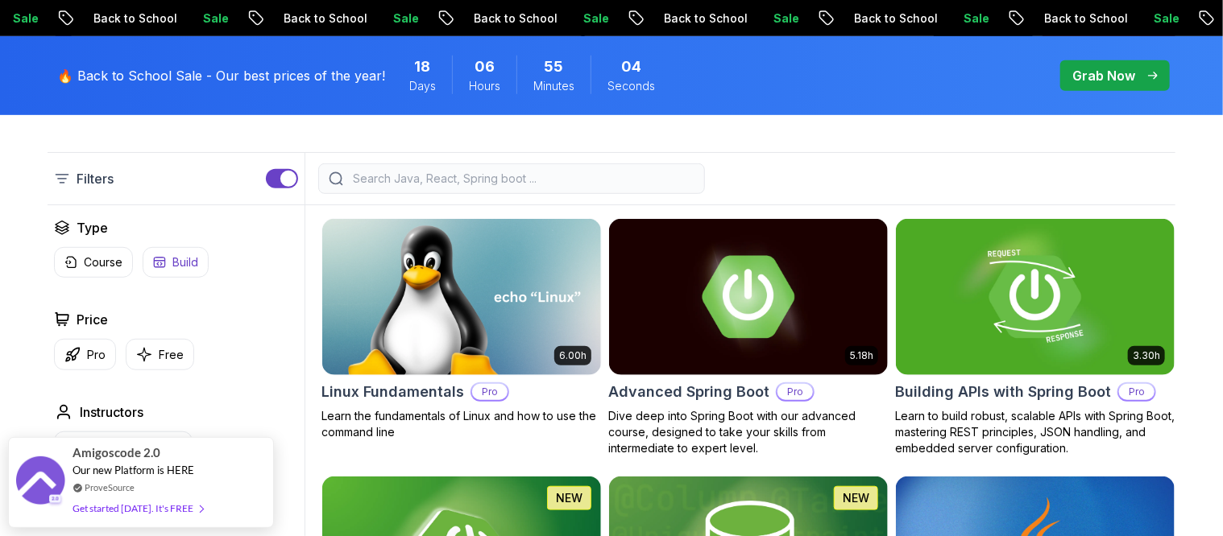
click at [184, 264] on p "Build" at bounding box center [185, 263] width 26 height 16
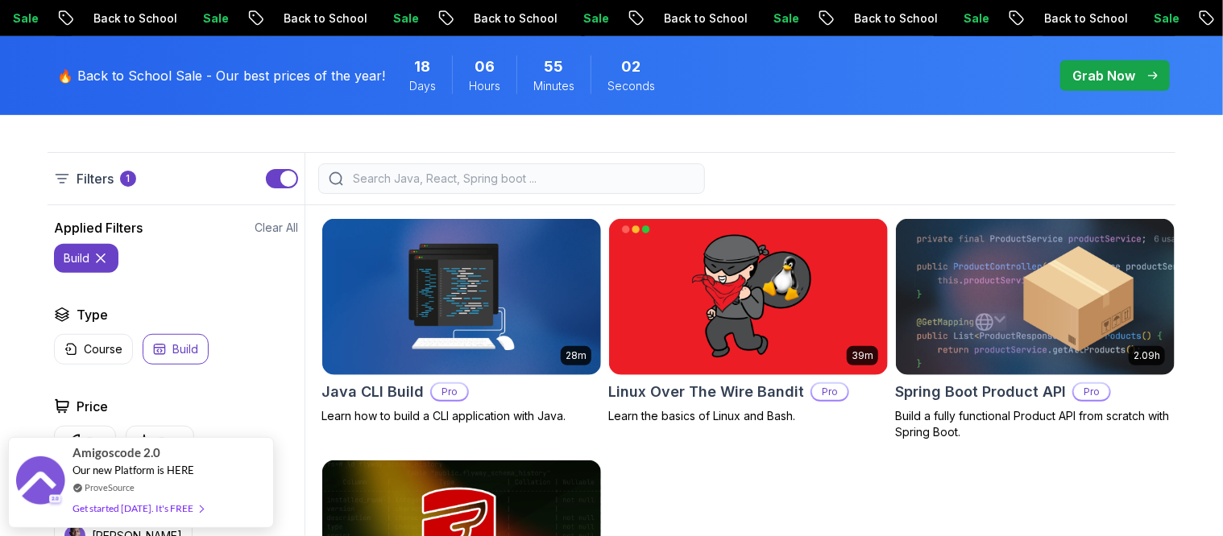
click at [89, 259] on p "build" at bounding box center [77, 258] width 26 height 16
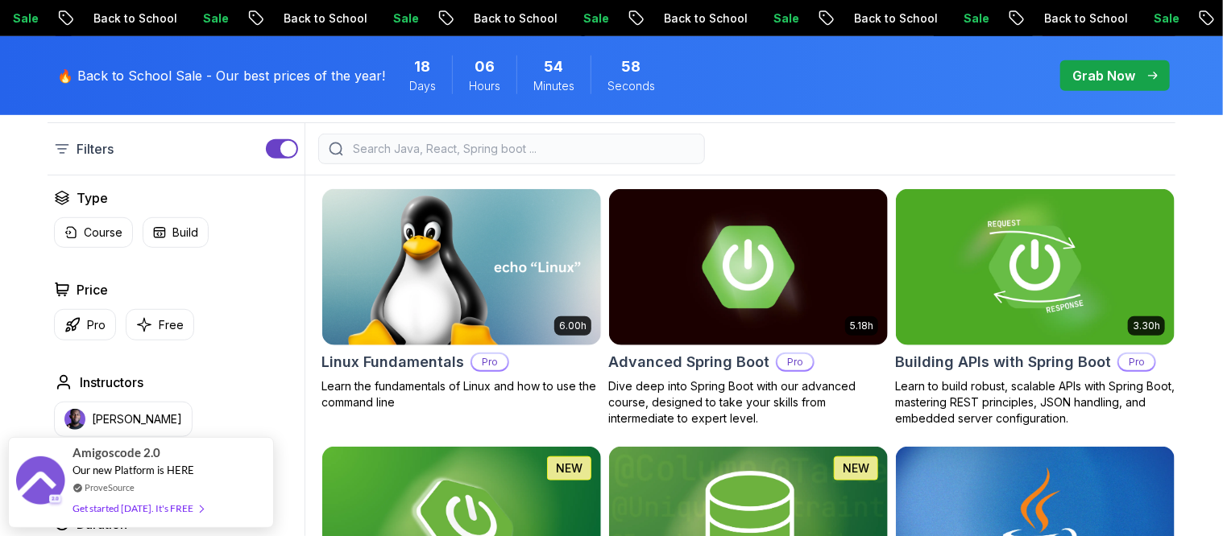
scroll to position [403, 0]
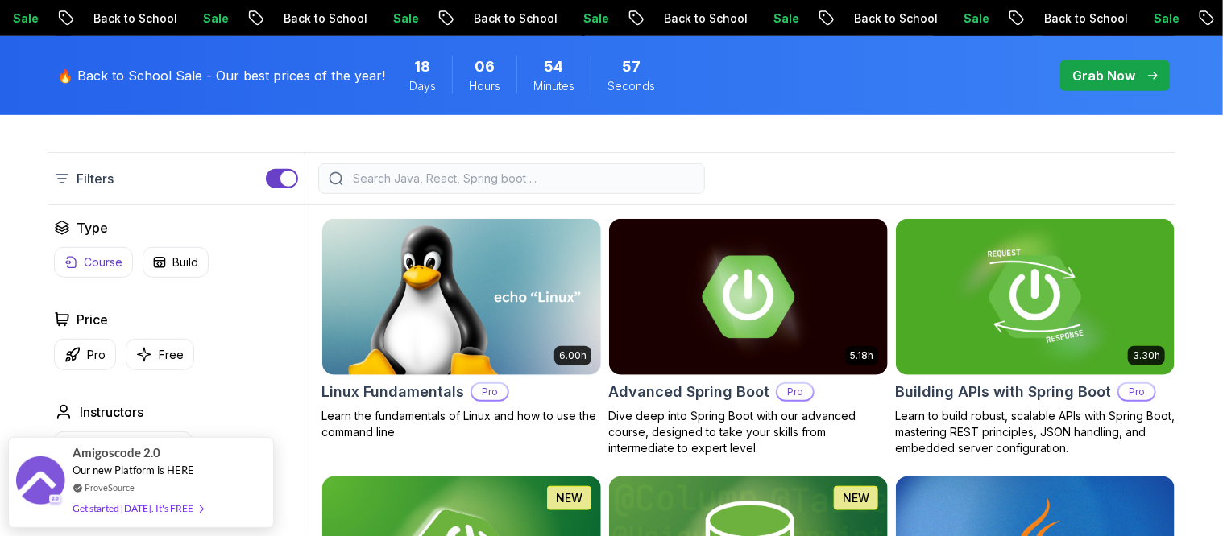
click at [110, 260] on p "Course" at bounding box center [103, 263] width 39 height 16
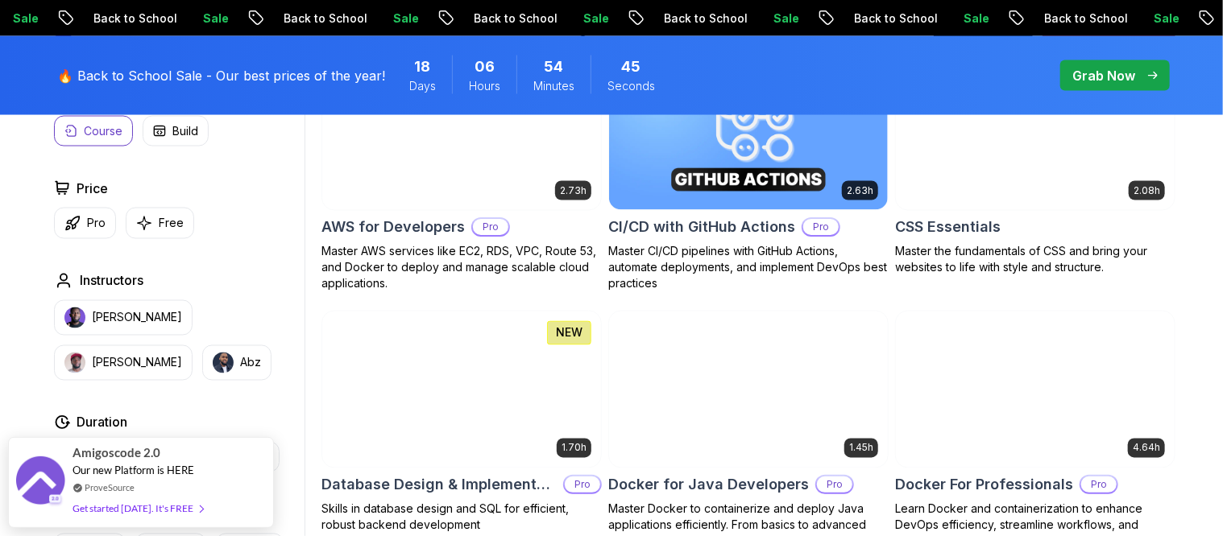
scroll to position [1410, 0]
